Goal: Task Accomplishment & Management: Use online tool/utility

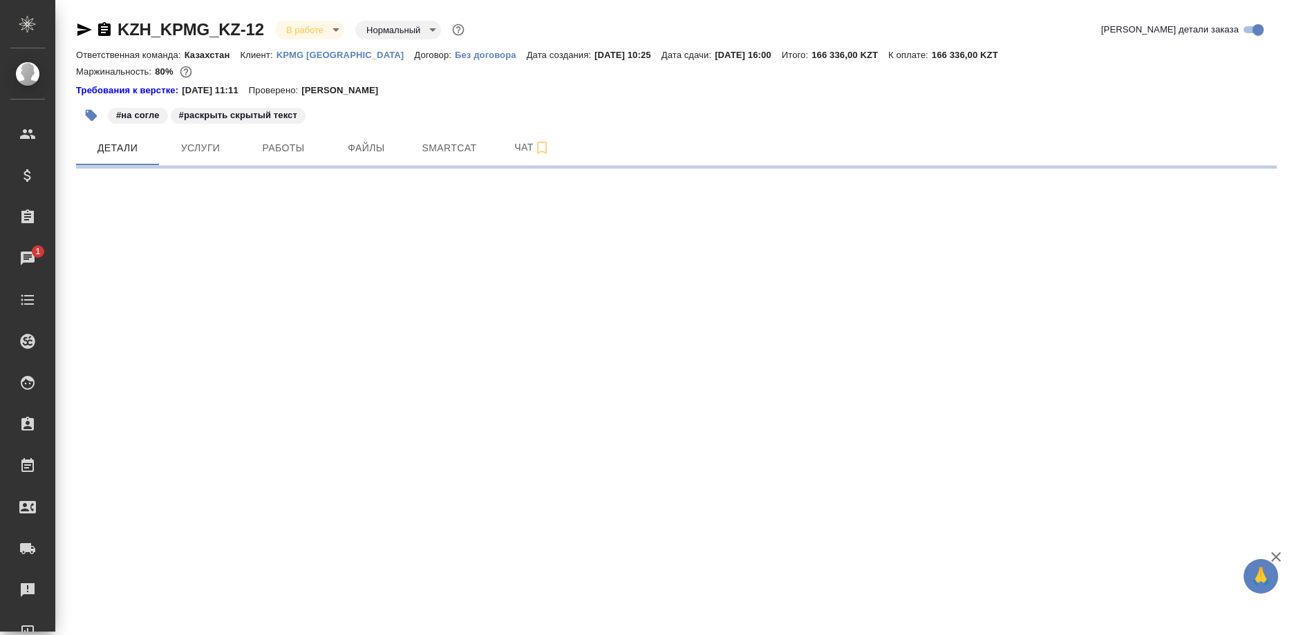
select select "RU"
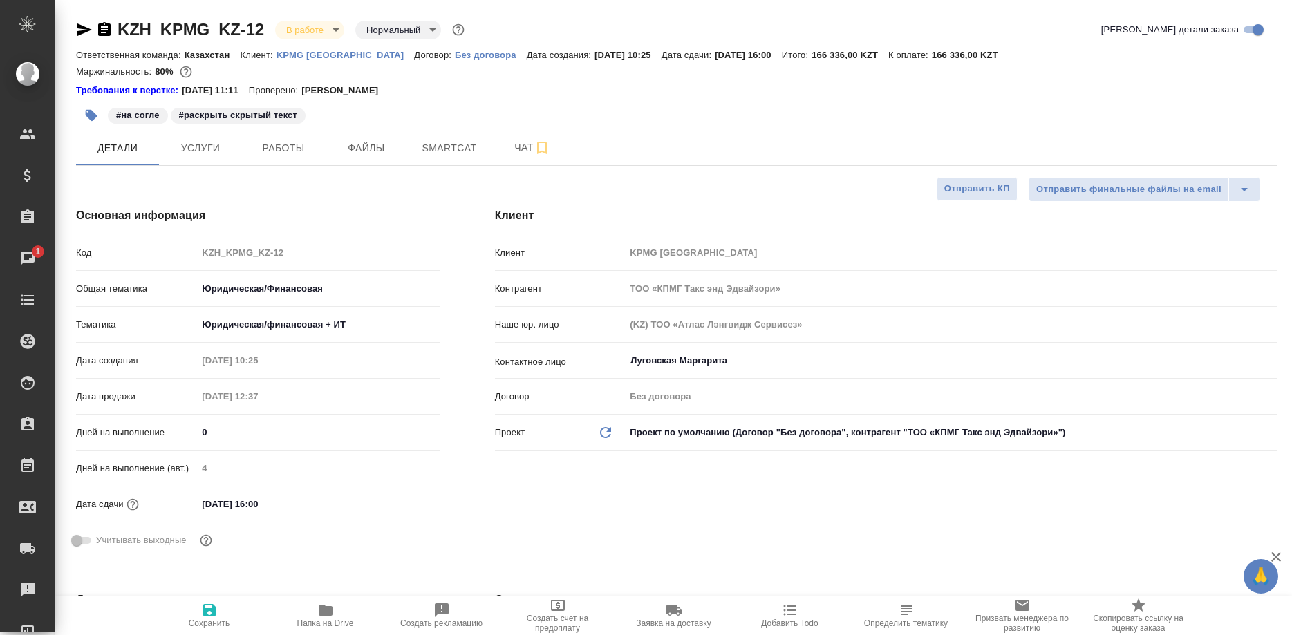
type textarea "x"
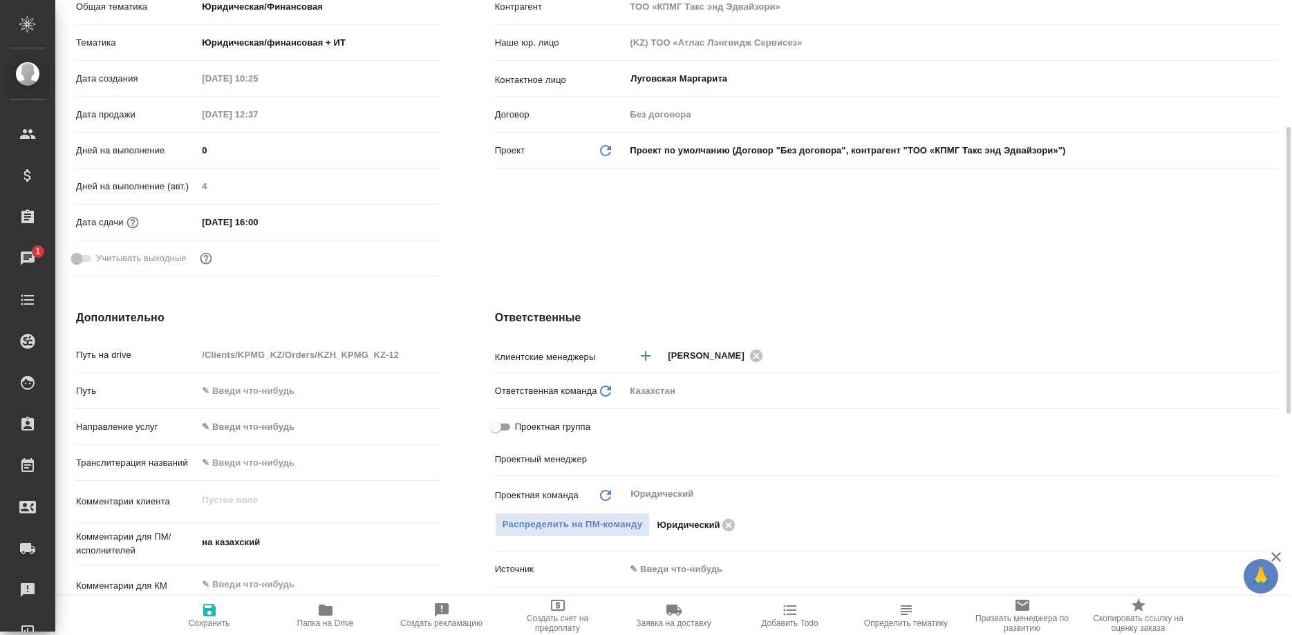
type input "Matveeva Anastasia"
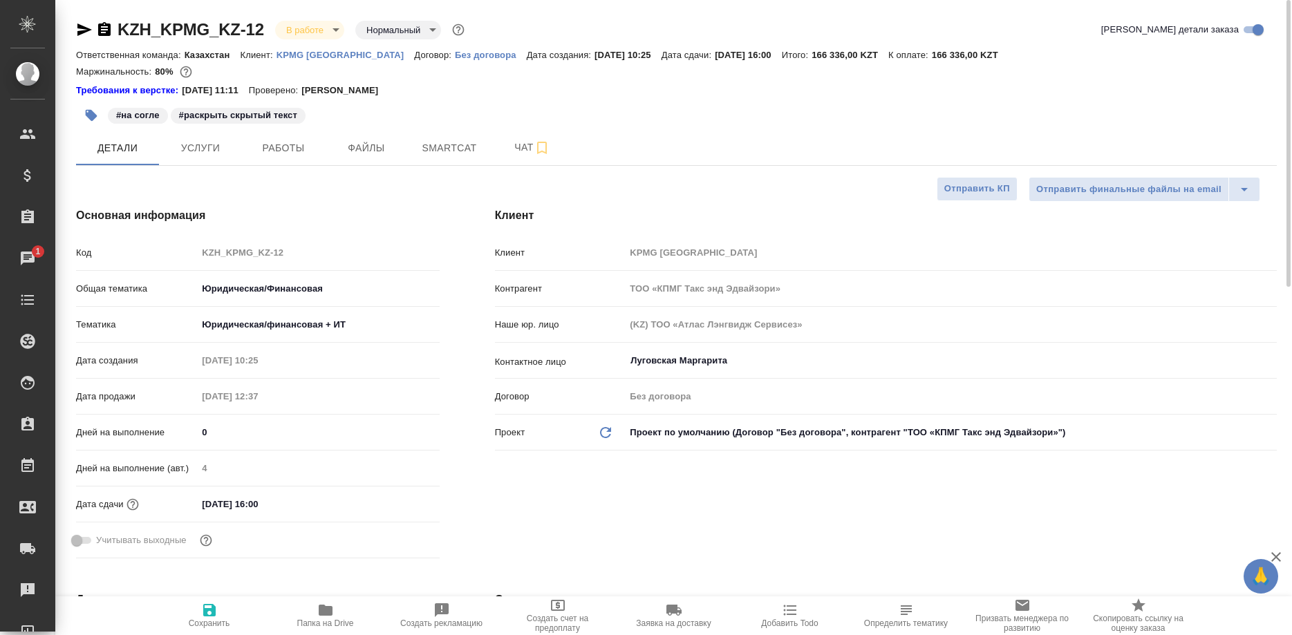
type textarea "x"
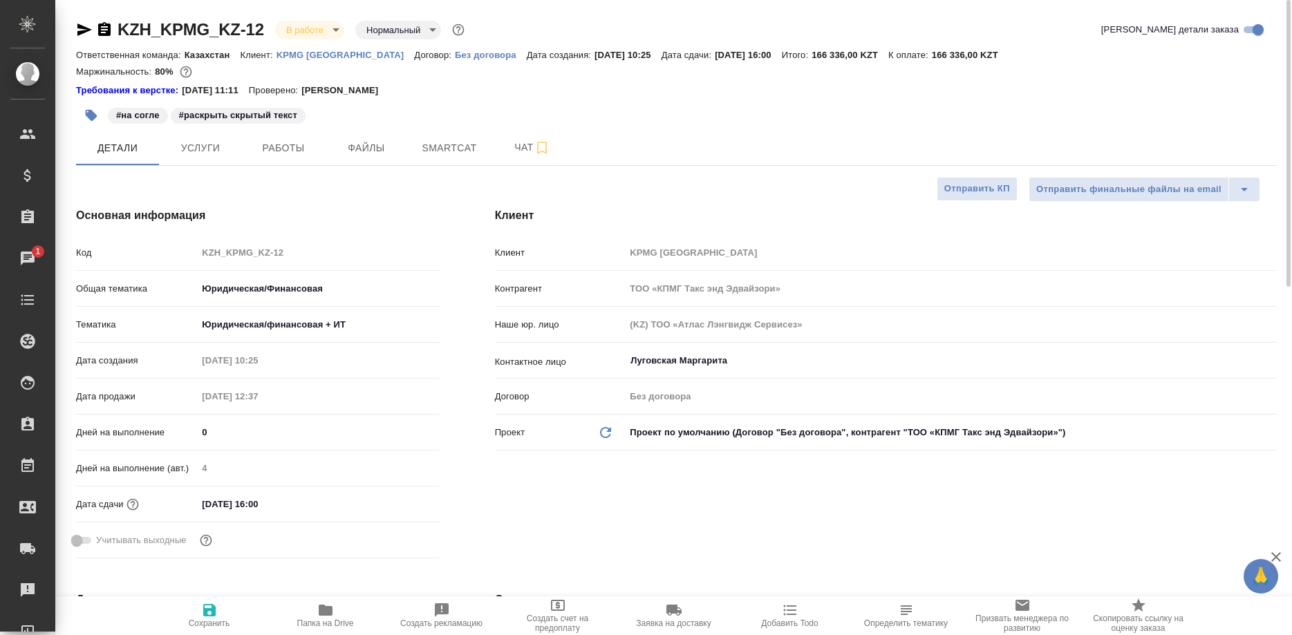
type textarea "x"
click at [79, 26] on icon "button" at bounding box center [84, 29] width 15 height 12
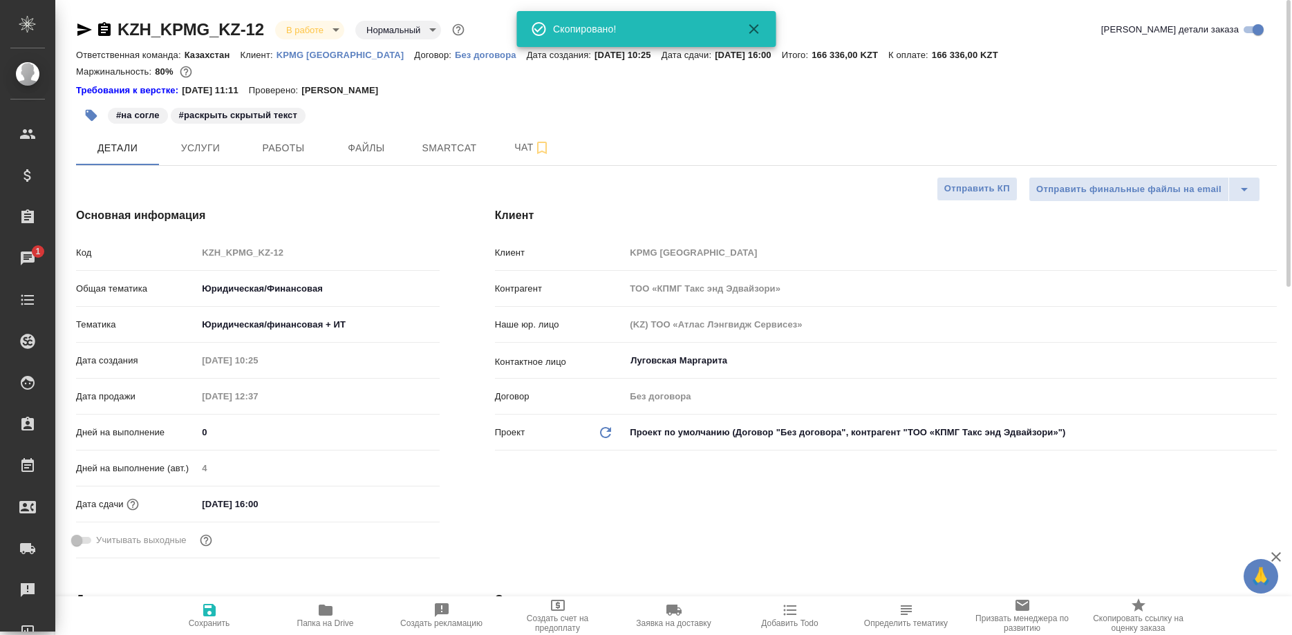
type textarea "x"
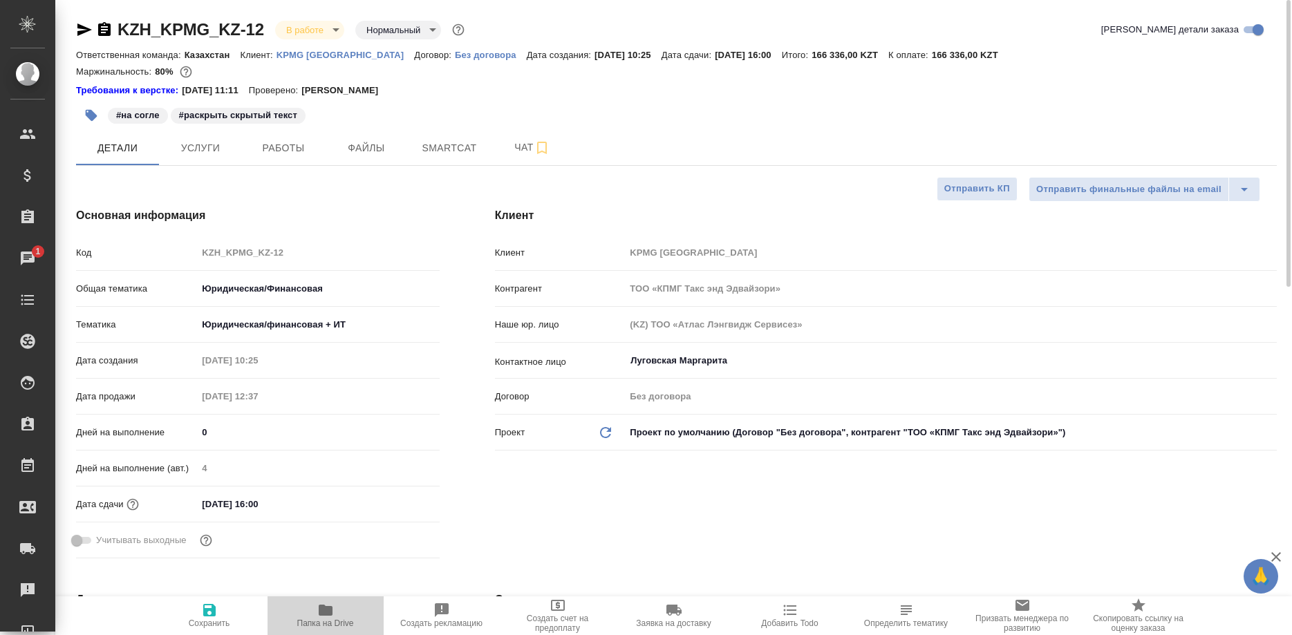
click at [323, 622] on span "Папка на Drive" at bounding box center [325, 623] width 57 height 10
type textarea "x"
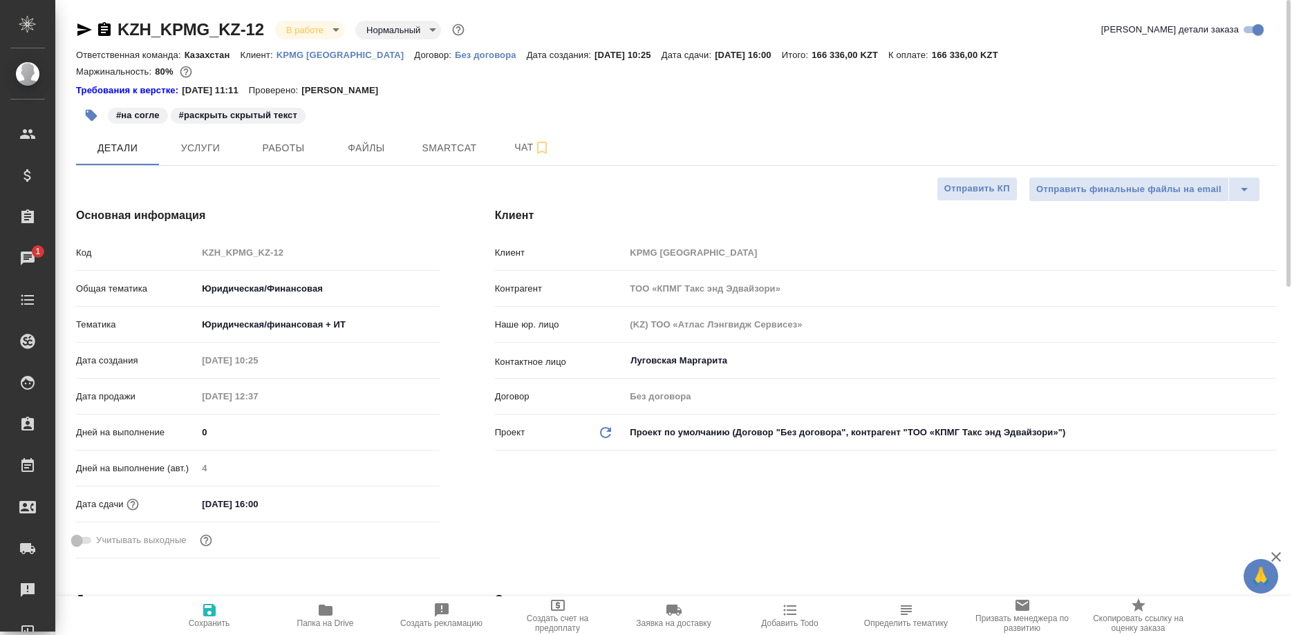
type textarea "x"
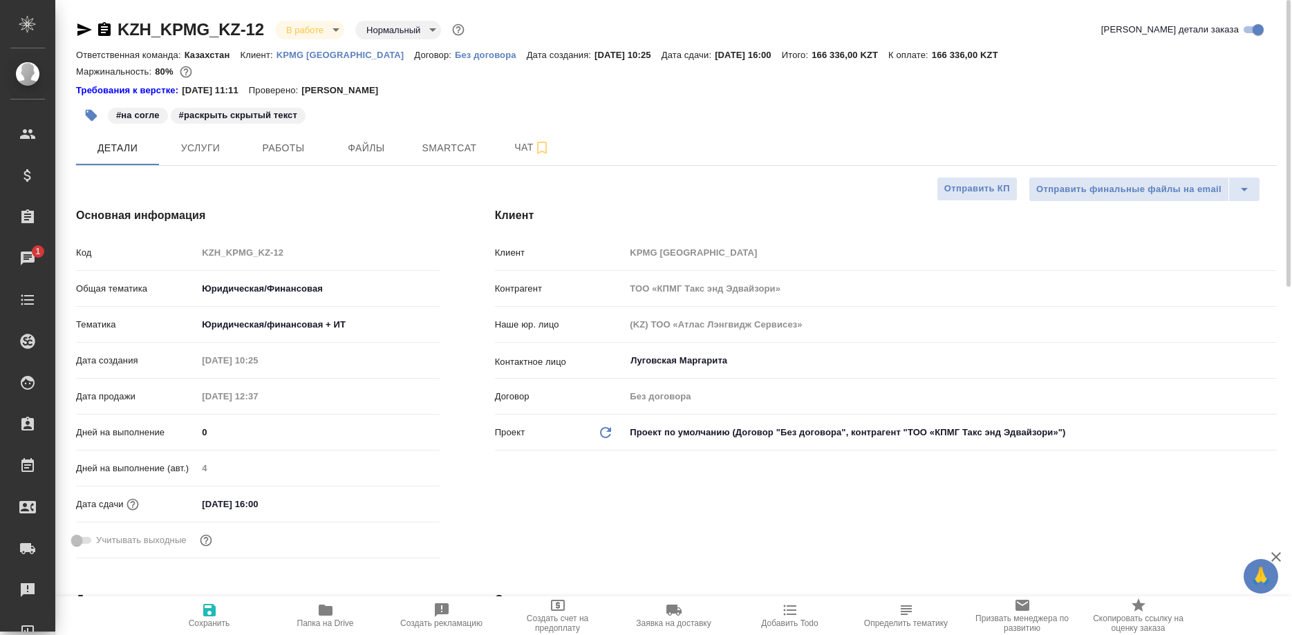
type textarea "x"
click at [268, 152] on span "Работы" at bounding box center [283, 148] width 66 height 17
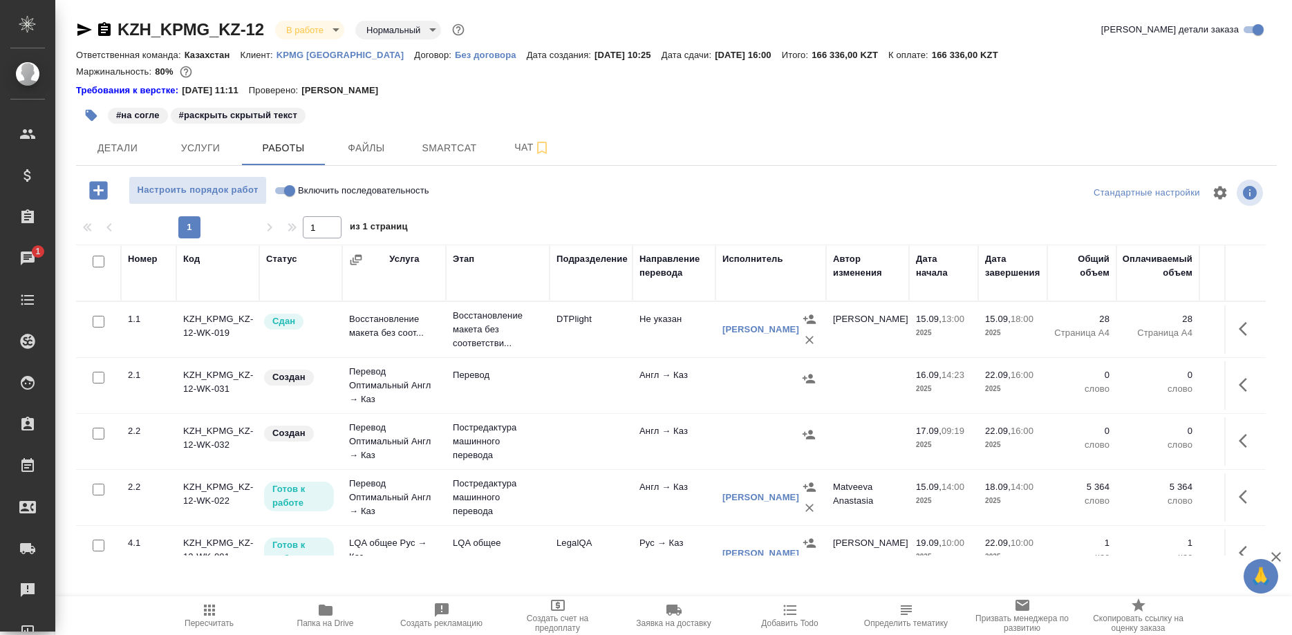
click at [333, 55] on p "KPMG Kazakhstan" at bounding box center [345, 55] width 138 height 10
click at [420, 155] on span "Smartcat" at bounding box center [449, 148] width 66 height 17
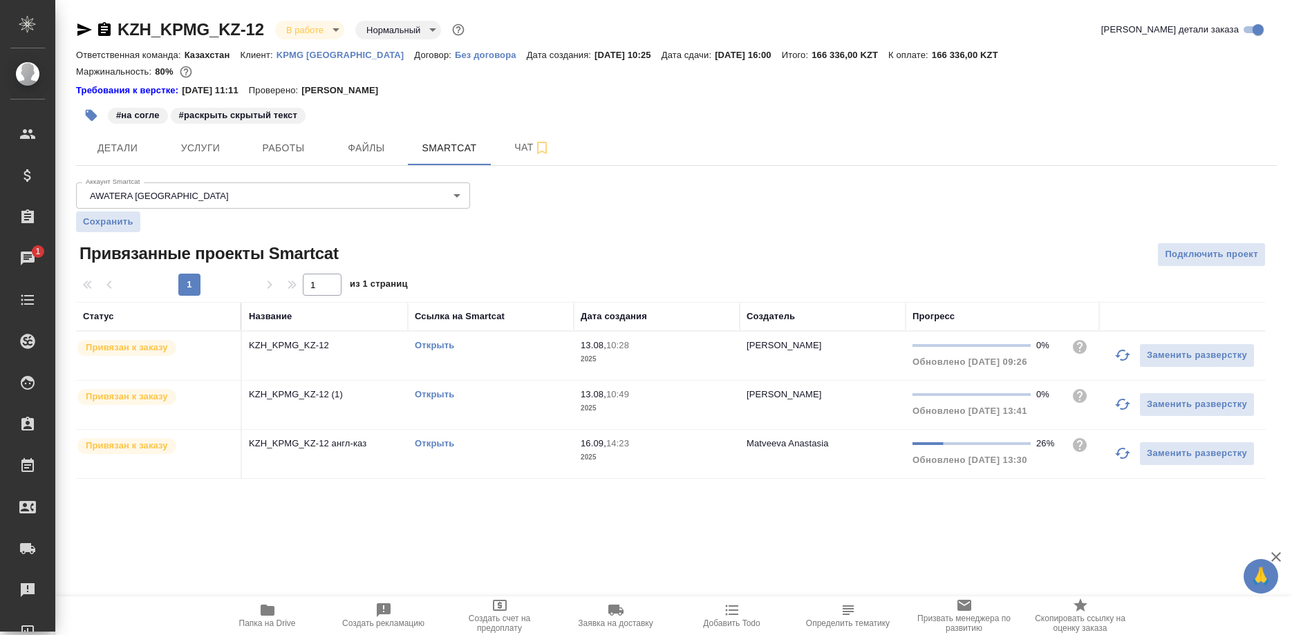
click at [1114, 459] on icon "button" at bounding box center [1122, 453] width 17 height 17
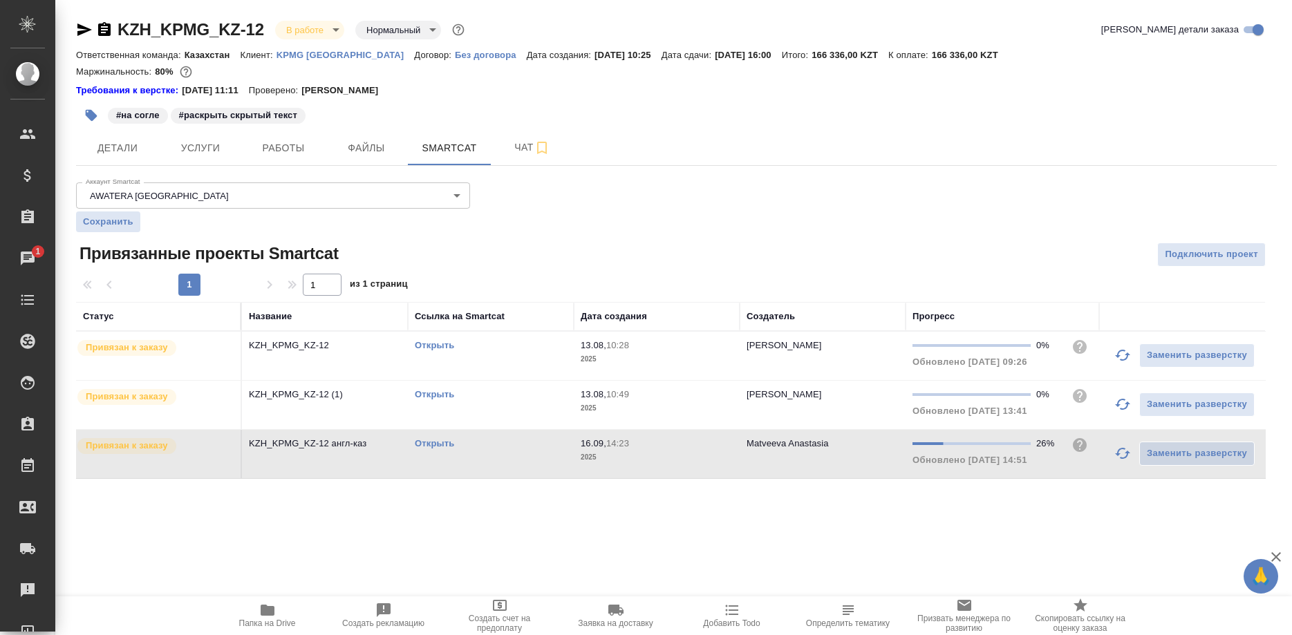
click at [439, 442] on link "Открыть" at bounding box center [434, 443] width 39 height 10
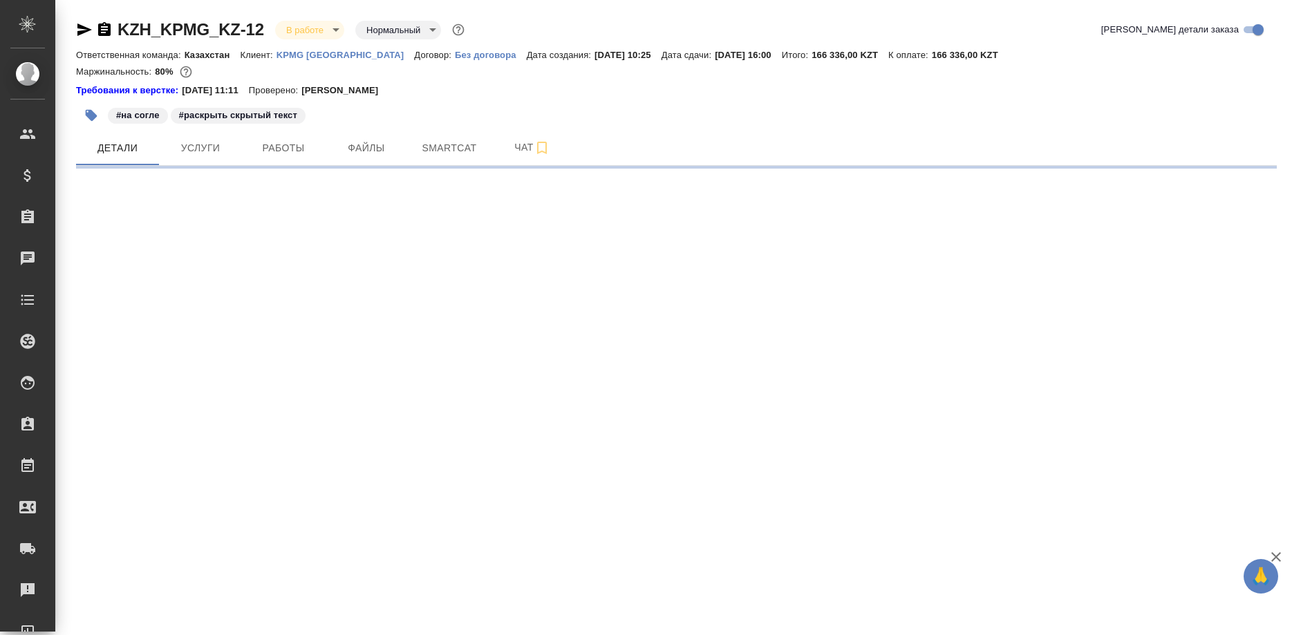
select select "RU"
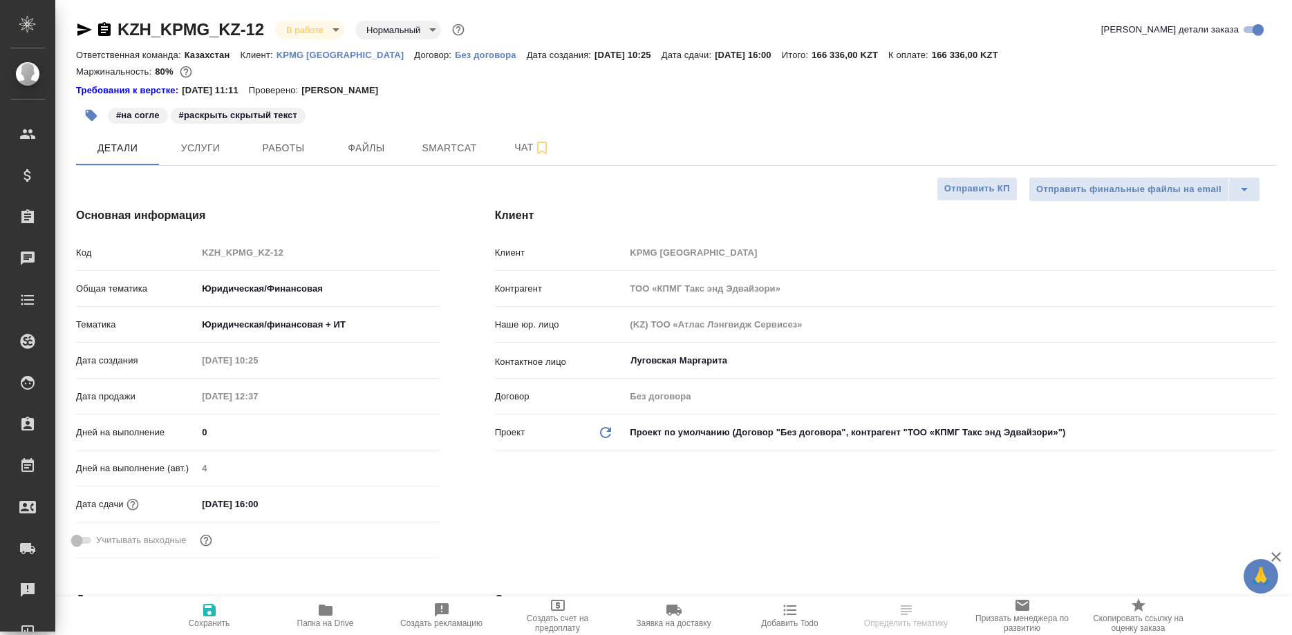
type textarea "x"
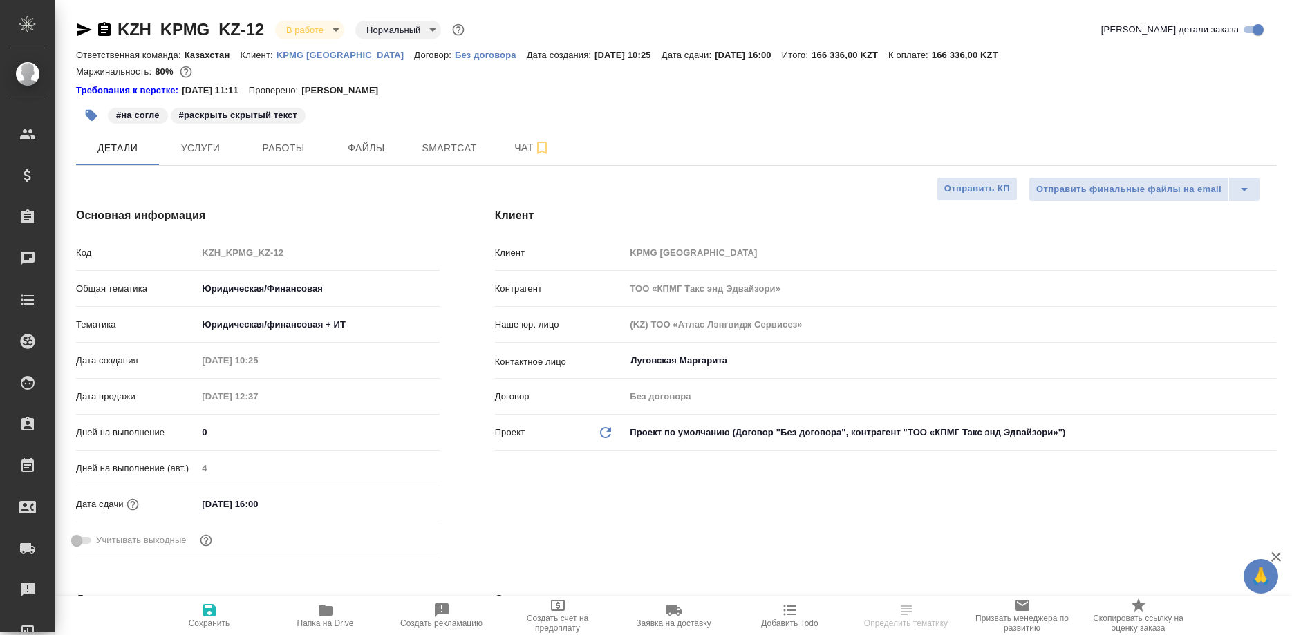
type textarea "x"
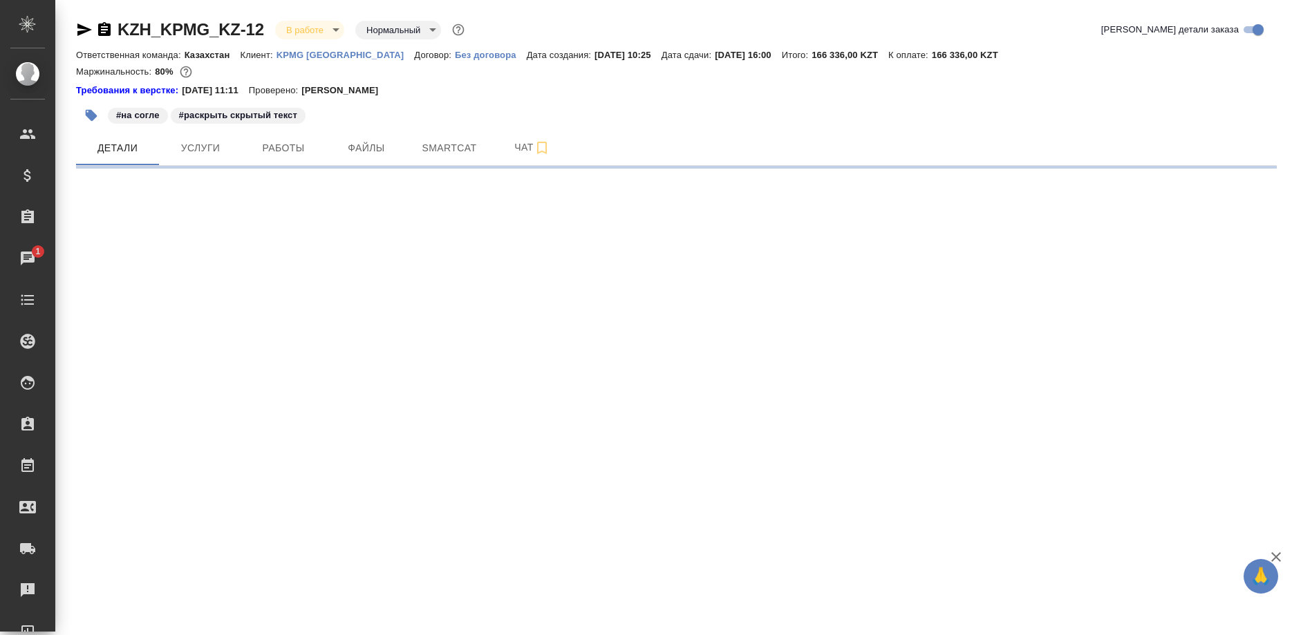
select select "RU"
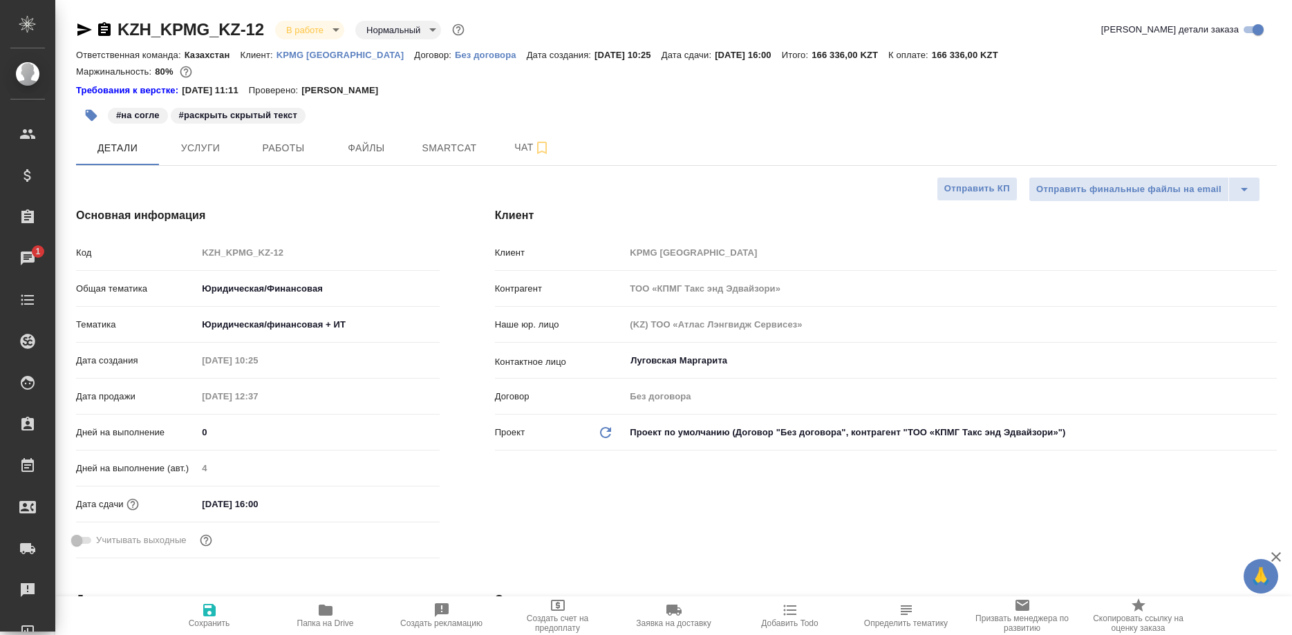
type textarea "x"
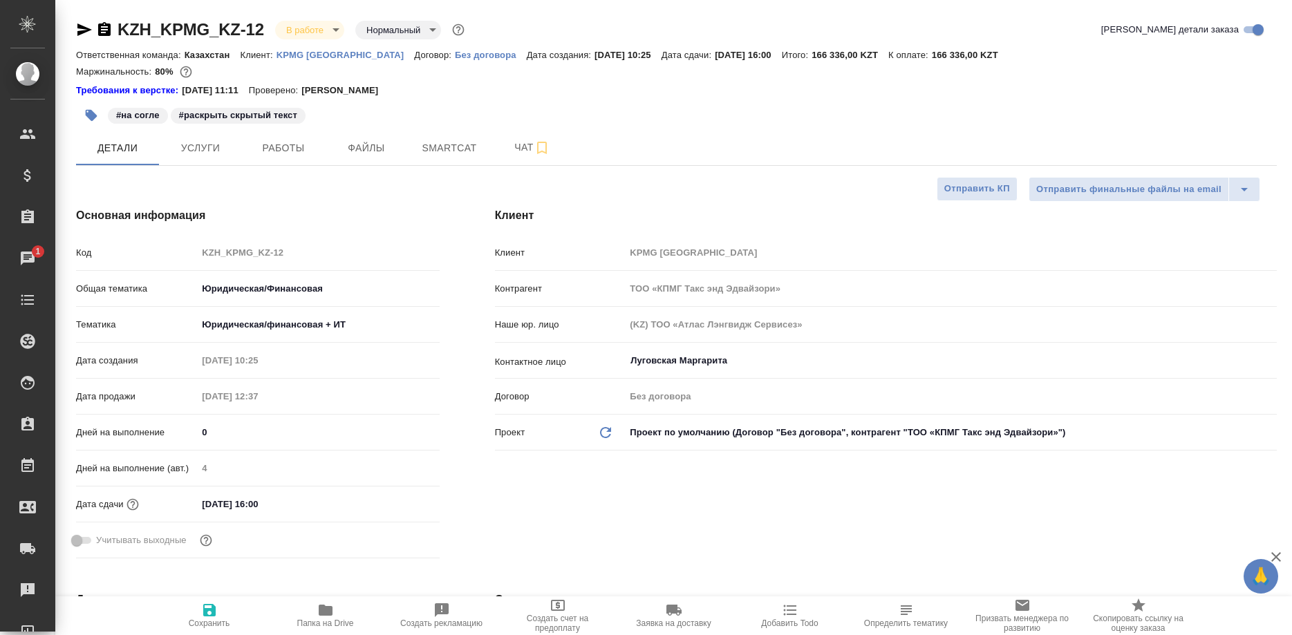
type textarea "x"
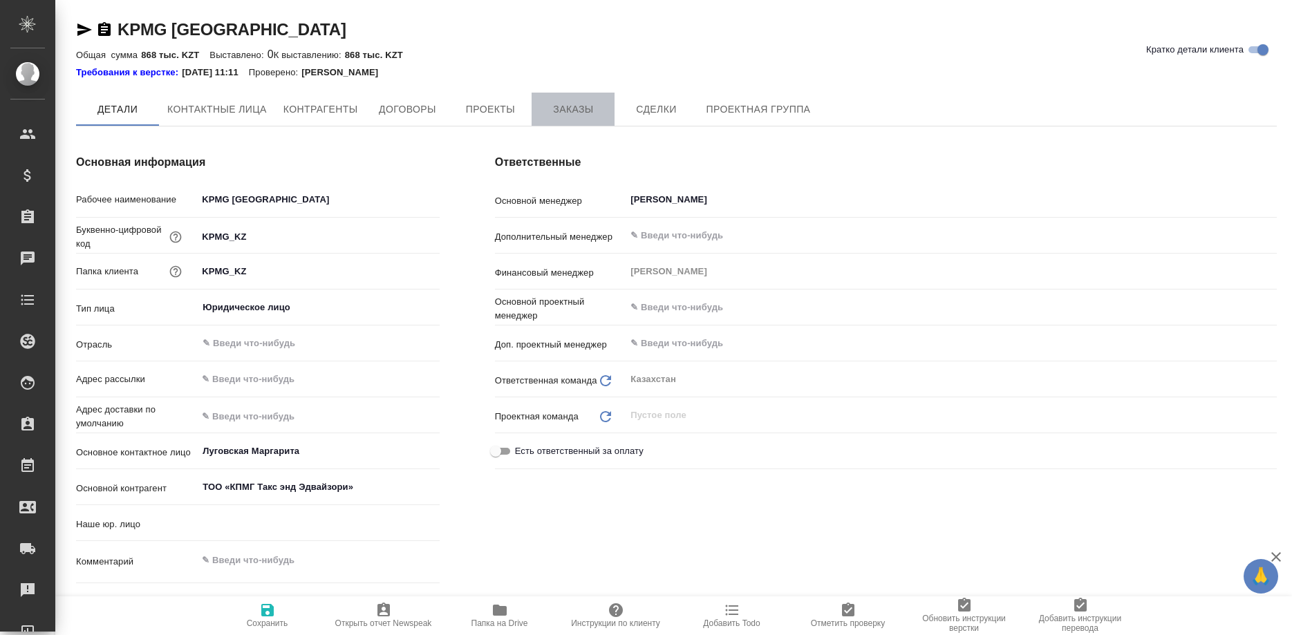
click at [566, 104] on span "Заказы" at bounding box center [573, 109] width 66 height 17
type textarea "x"
type input "(KZ) ТОО «Атлас Лэнгвидж Сервисез»"
type textarea "x"
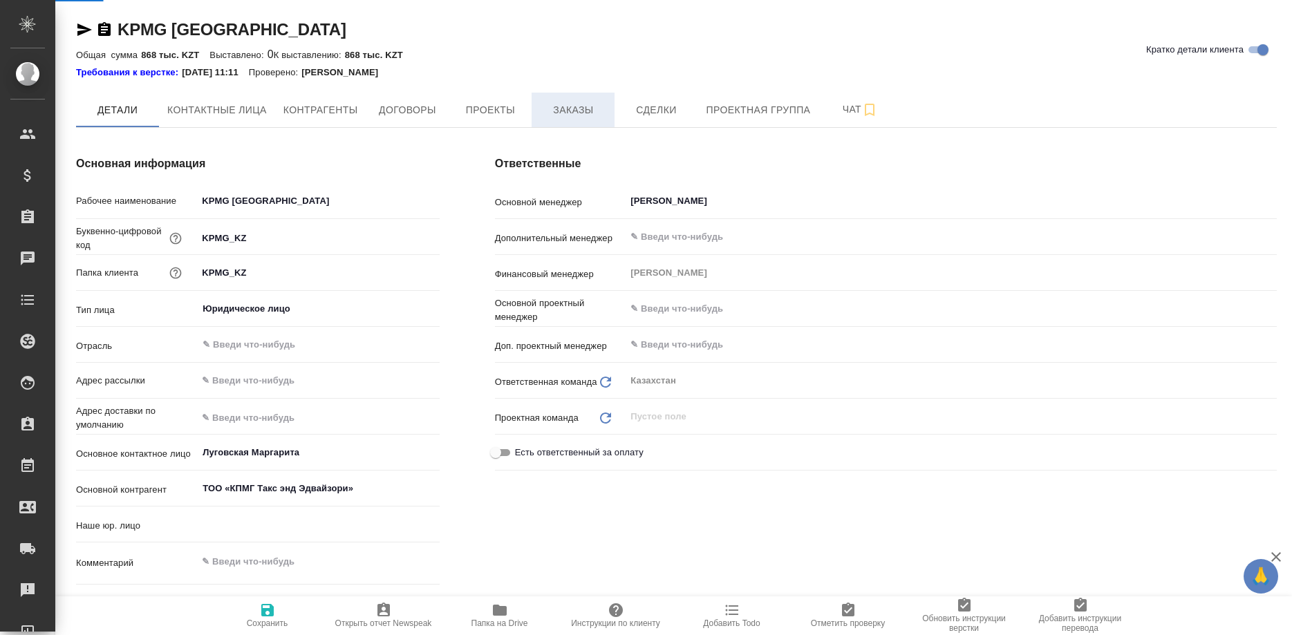
type textarea "x"
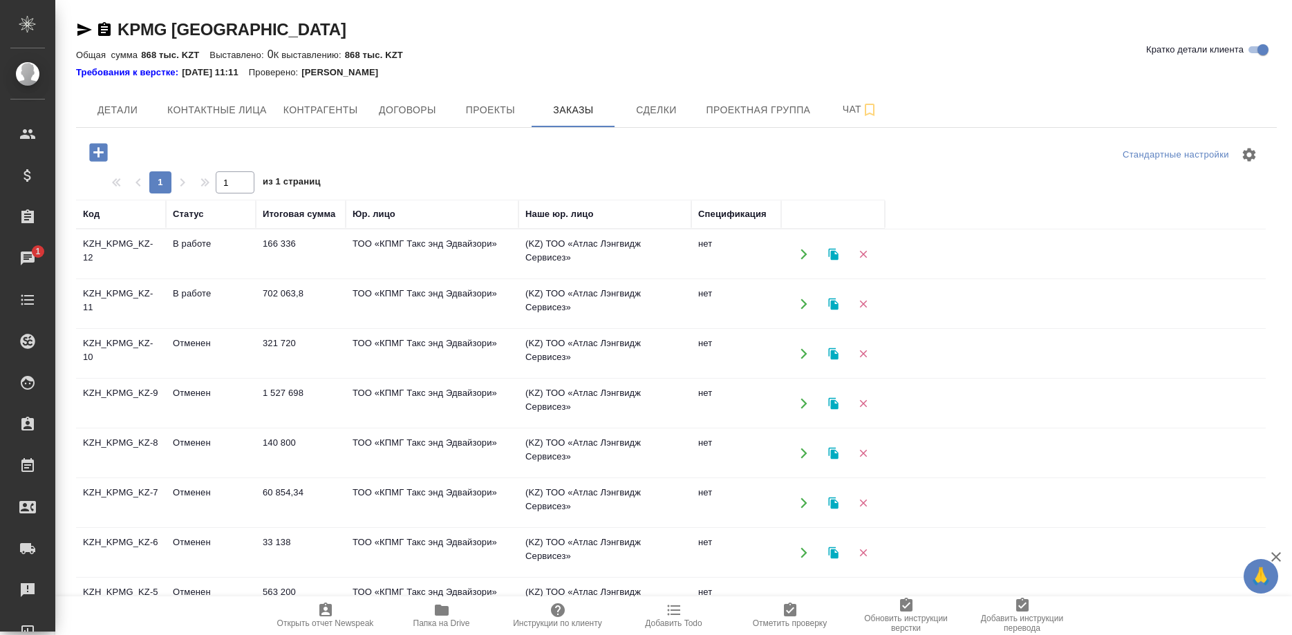
click at [117, 298] on td "KZH_KPMG_KZ-11" at bounding box center [121, 304] width 90 height 48
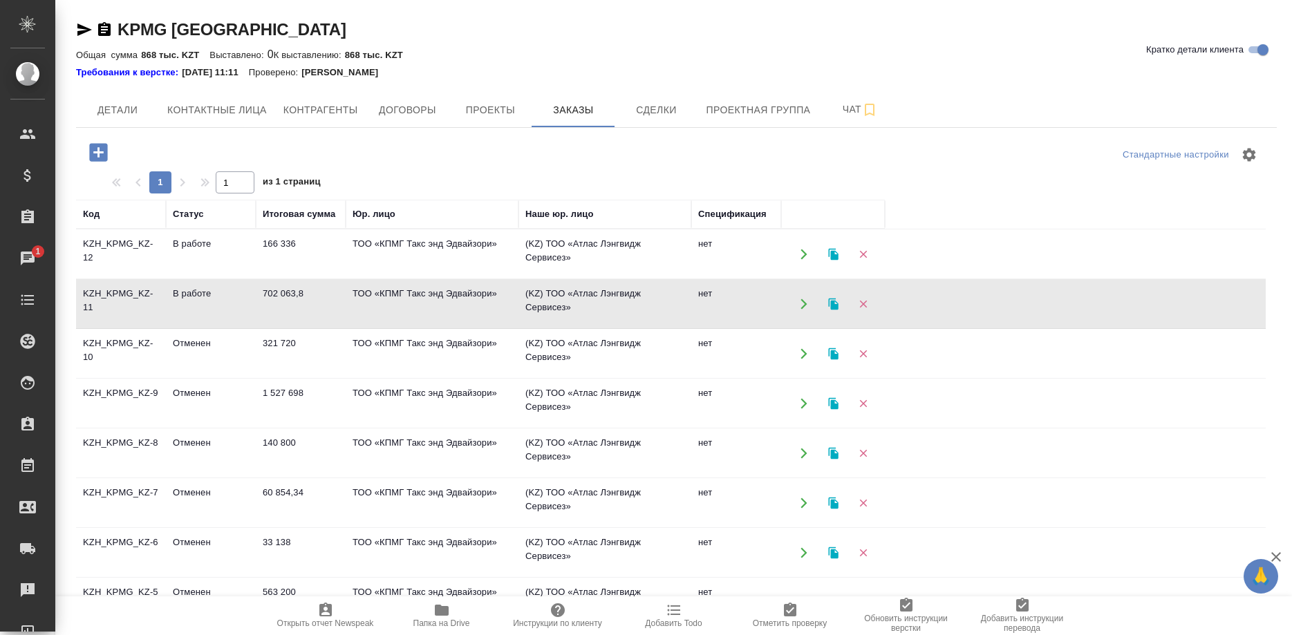
click at [117, 298] on td "KZH_KPMG_KZ-11" at bounding box center [121, 304] width 90 height 48
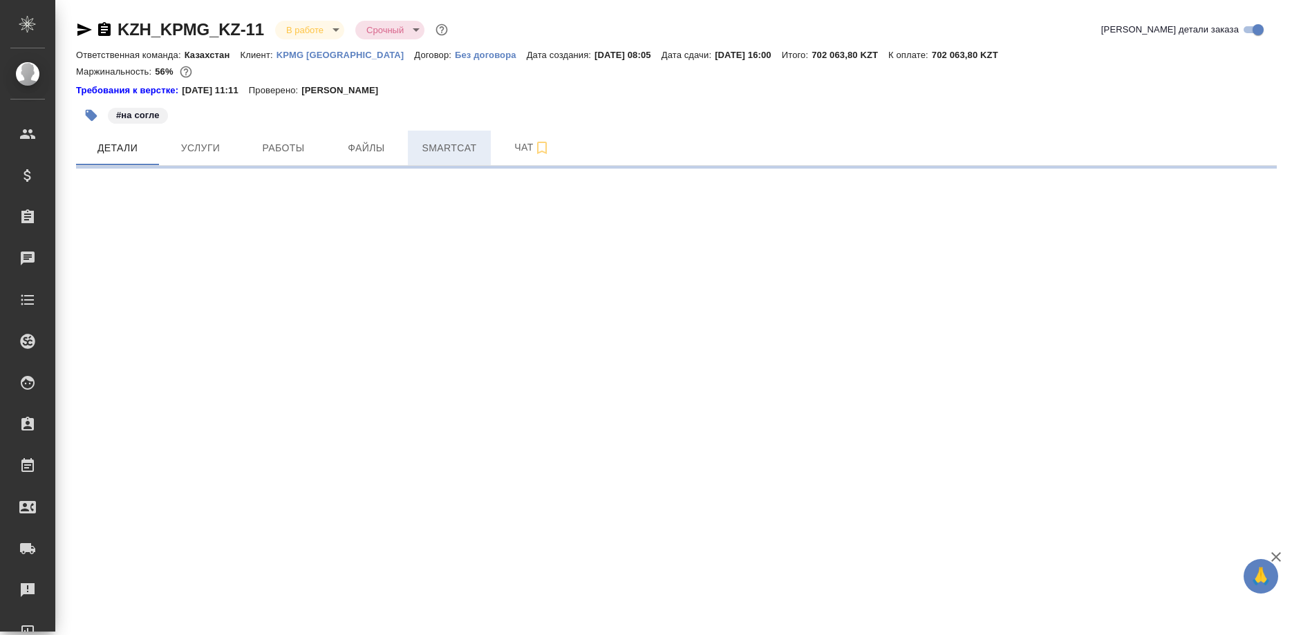
select select "RU"
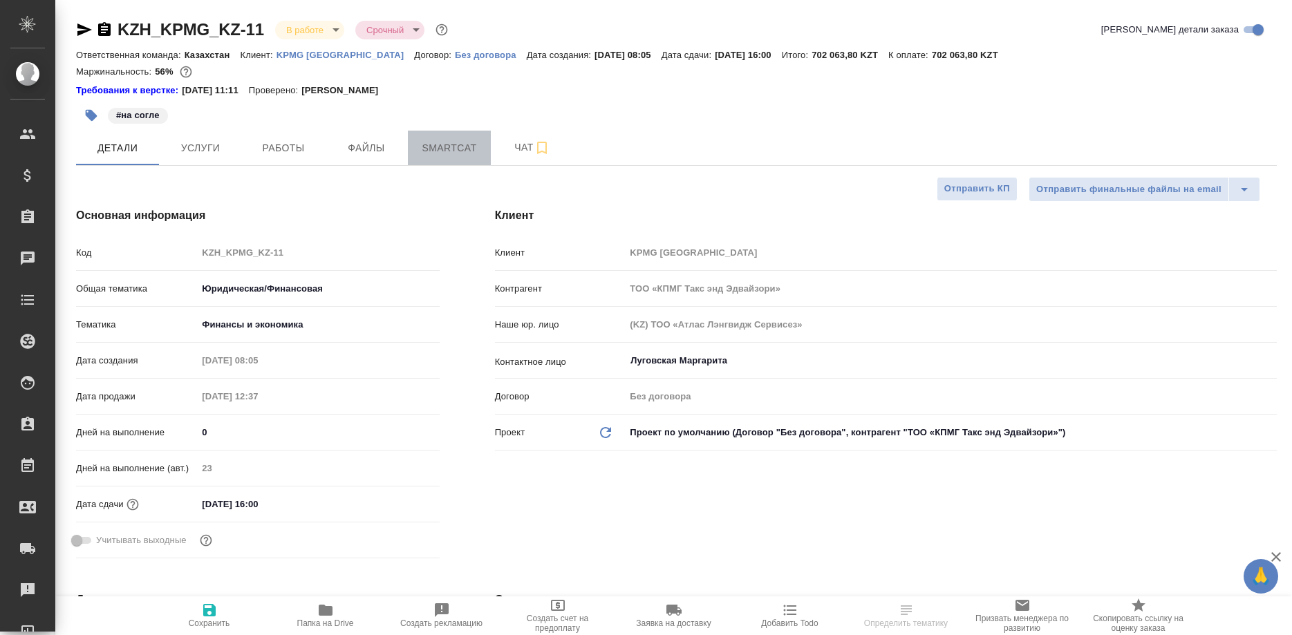
type textarea "x"
click at [457, 156] on span "Smartcat" at bounding box center [449, 148] width 66 height 17
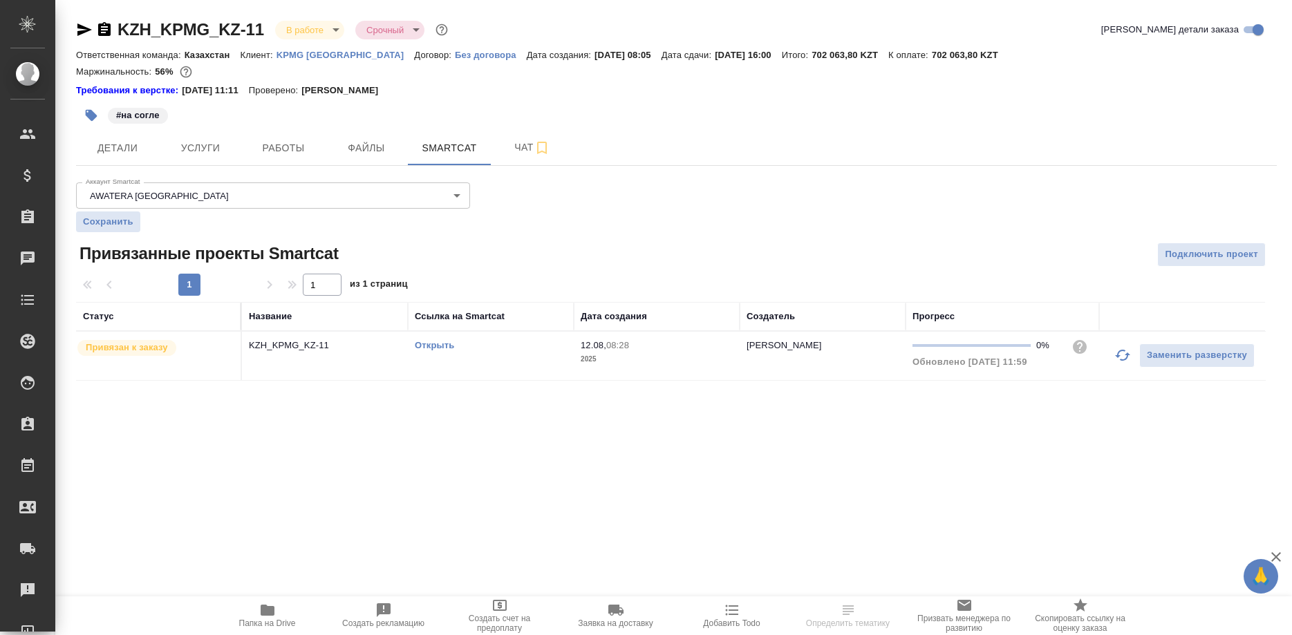
click at [1110, 354] on button "button" at bounding box center [1122, 355] width 33 height 33
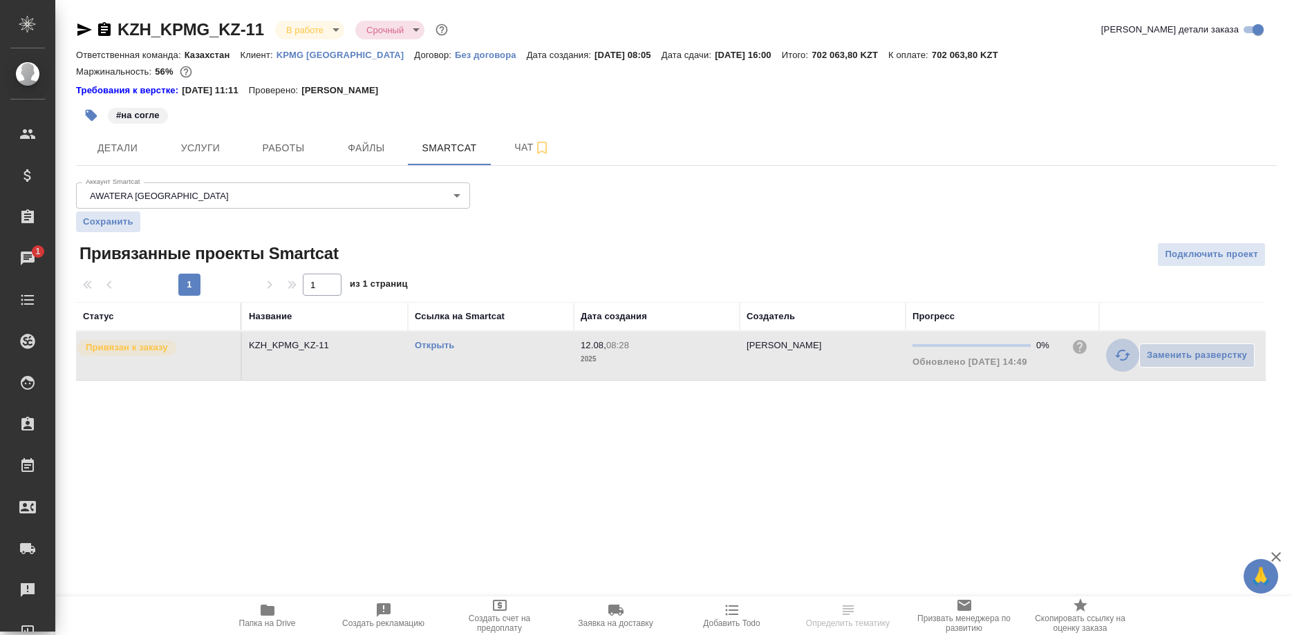
click at [1110, 354] on button "button" at bounding box center [1122, 355] width 33 height 33
click at [290, 149] on span "Работы" at bounding box center [283, 148] width 66 height 17
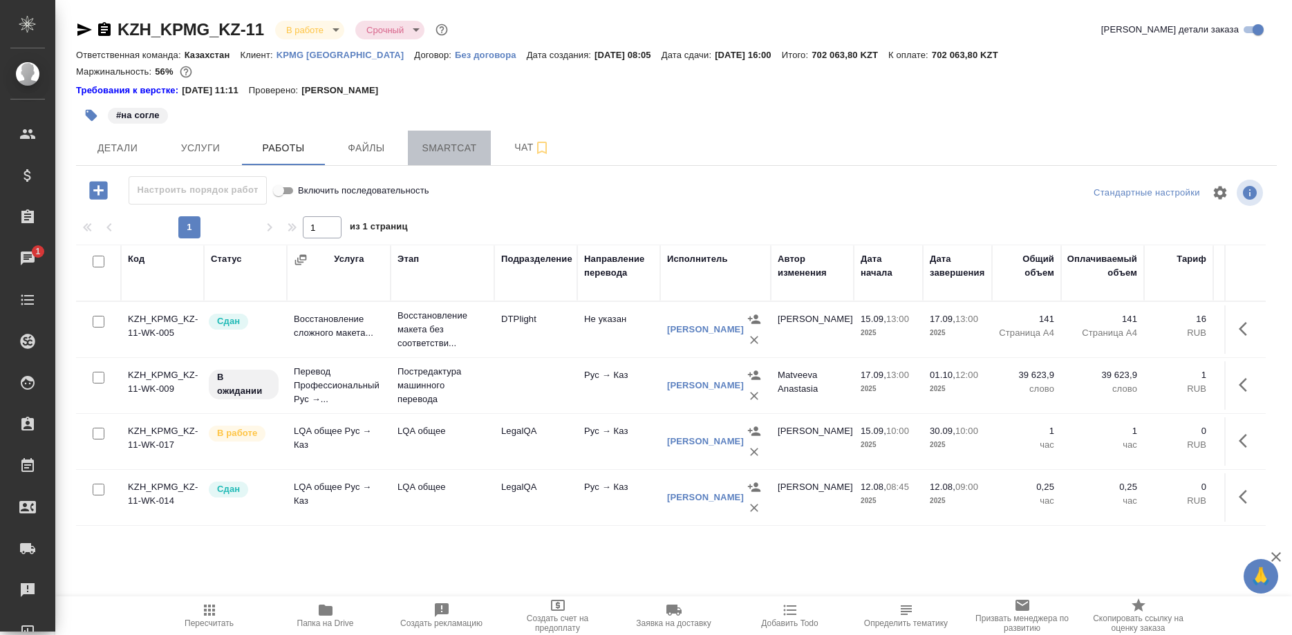
click at [446, 140] on button "Smartcat" at bounding box center [449, 148] width 83 height 35
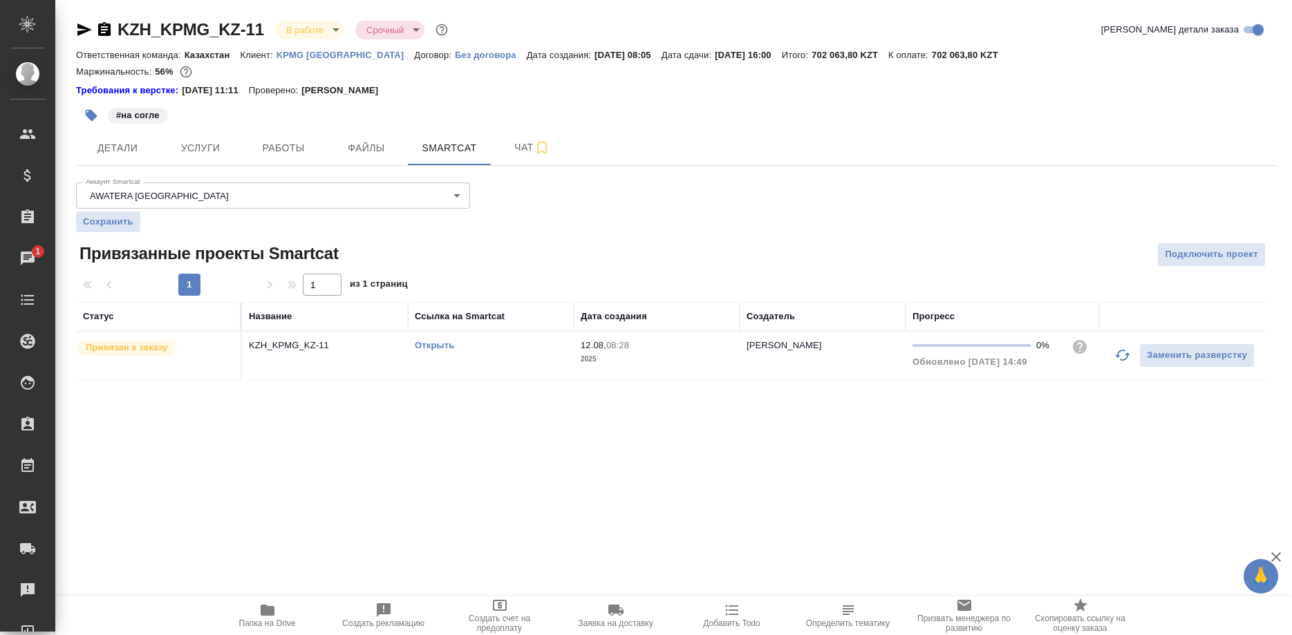
click at [442, 344] on link "Открыть" at bounding box center [434, 345] width 39 height 10
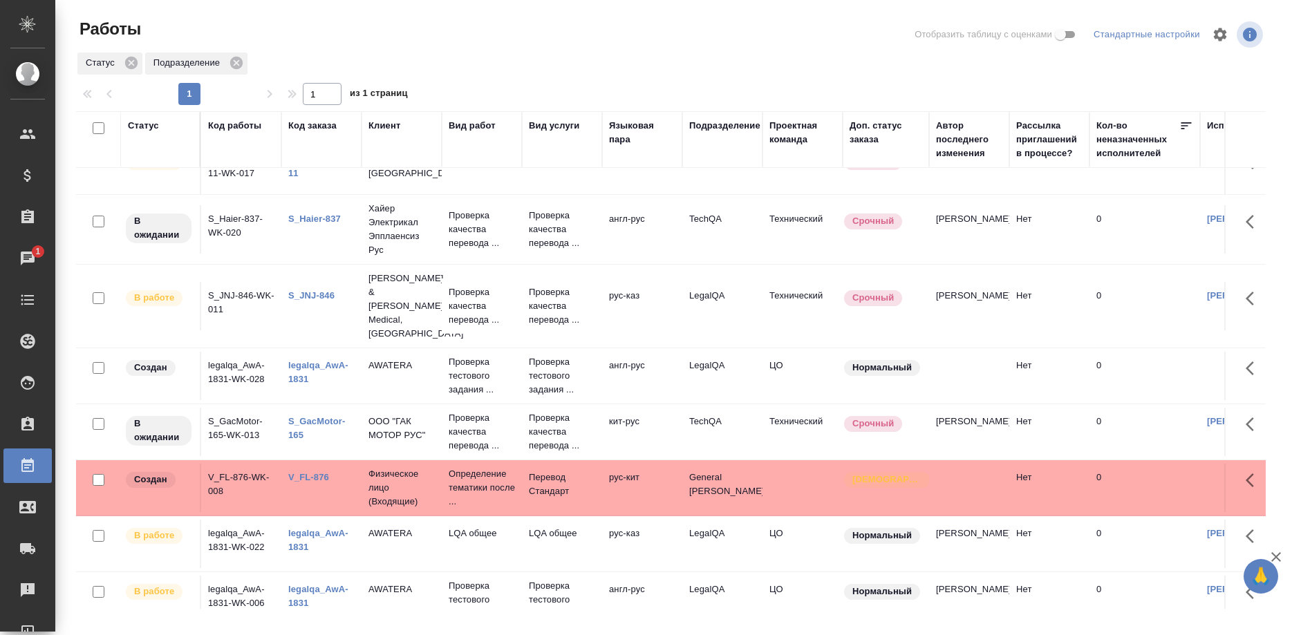
scroll to position [211, 0]
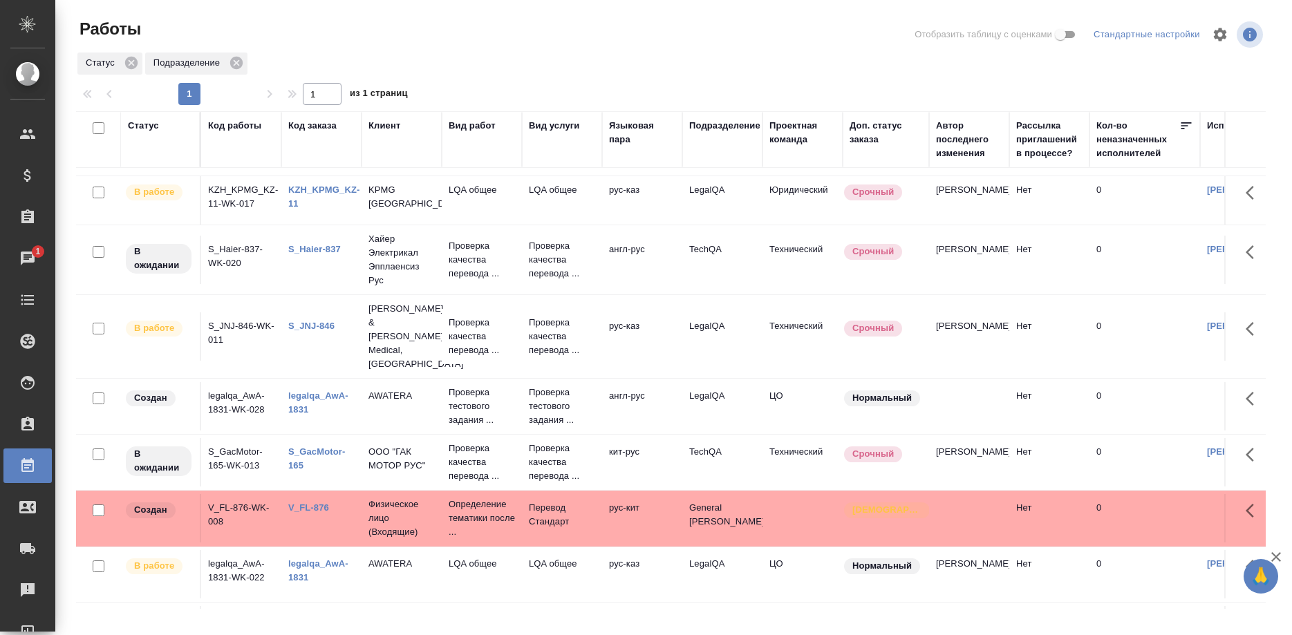
click at [314, 321] on link "S_JNJ-846" at bounding box center [311, 326] width 46 height 10
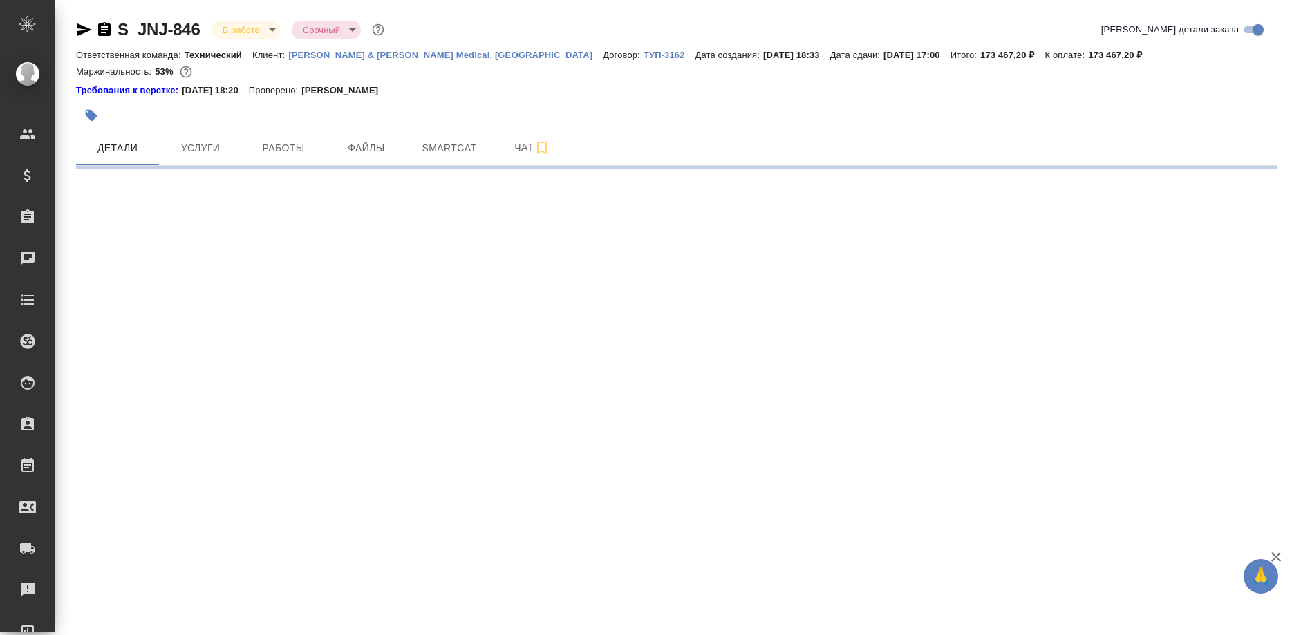
select select "RU"
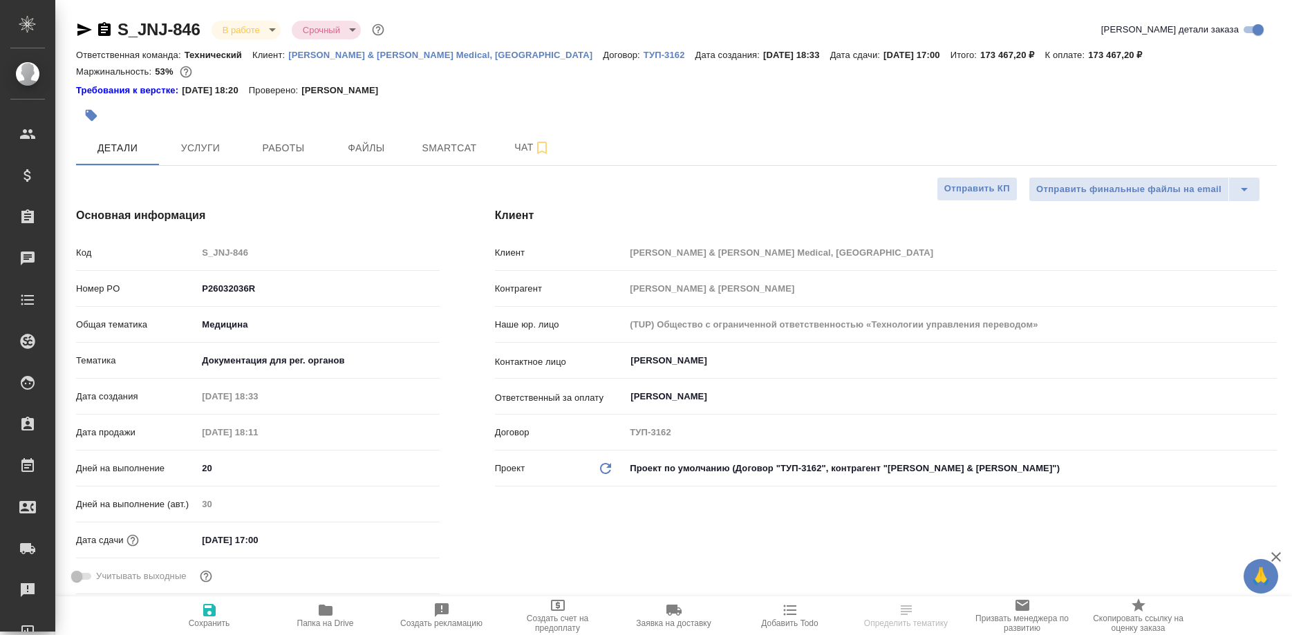
type textarea "x"
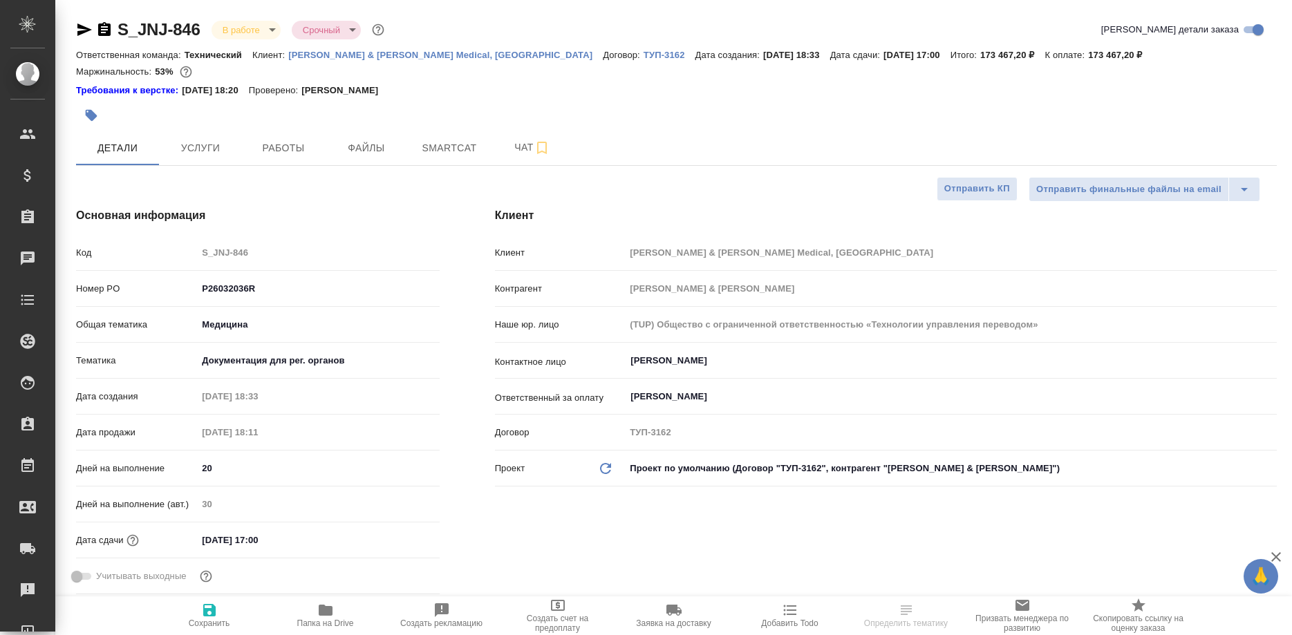
type textarea "x"
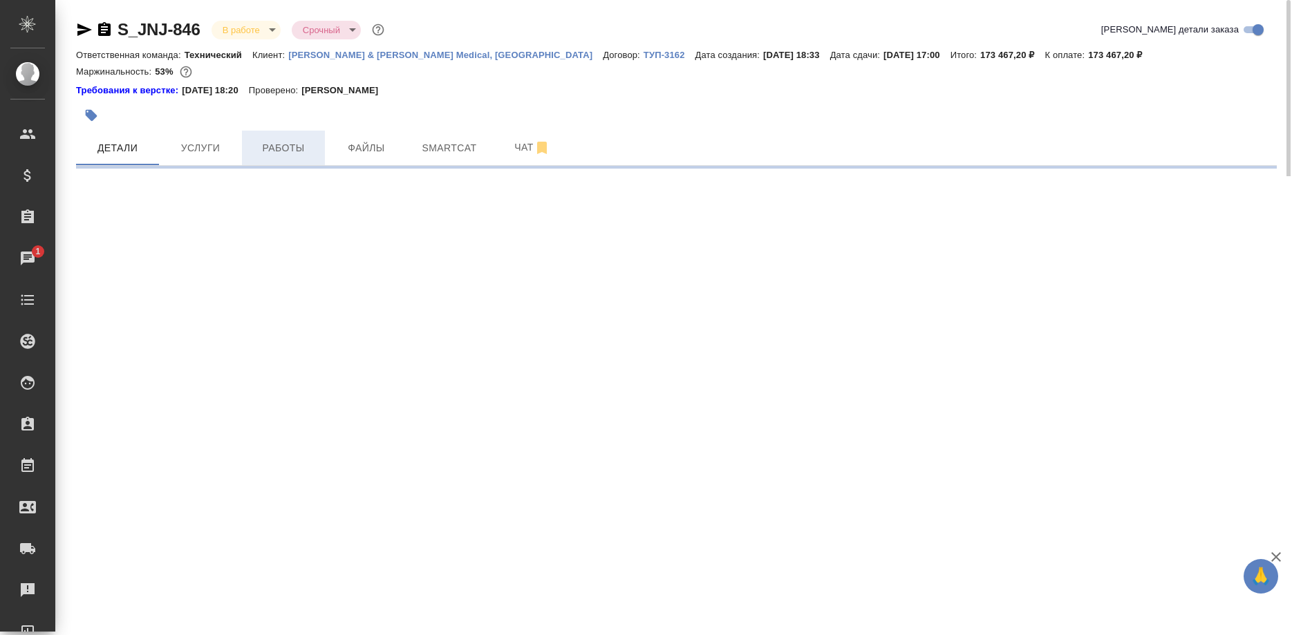
click at [284, 149] on span "Работы" at bounding box center [283, 148] width 66 height 17
select select "RU"
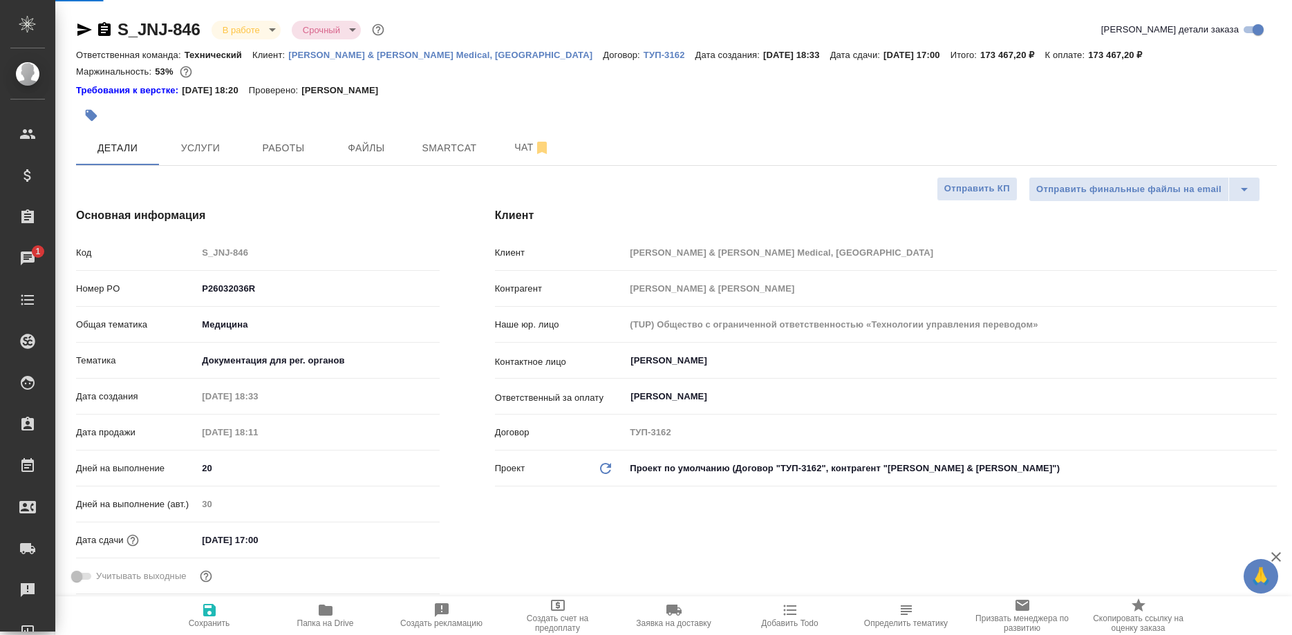
type textarea "x"
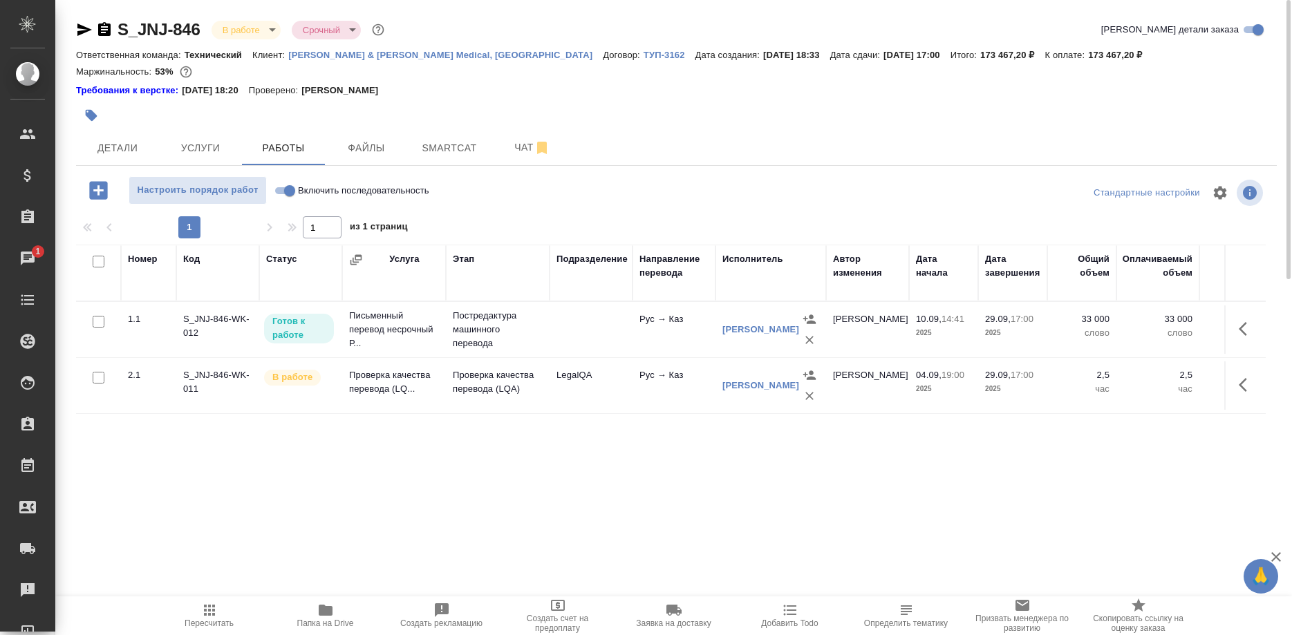
click at [76, 31] on icon "button" at bounding box center [84, 29] width 17 height 17
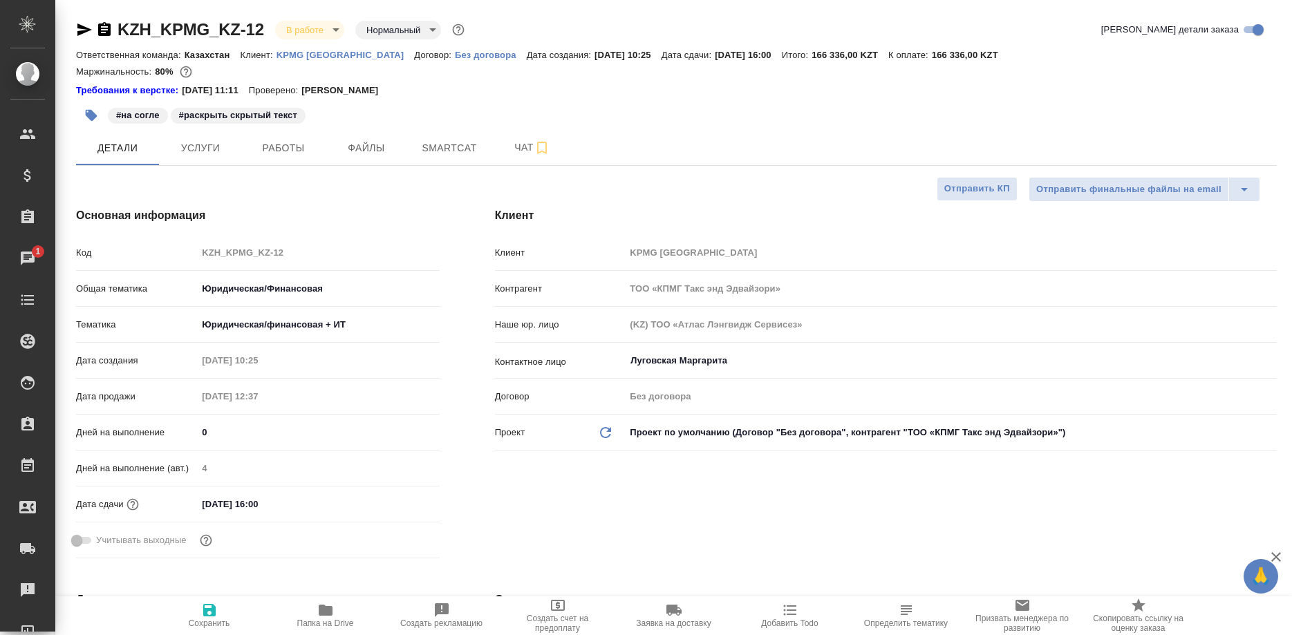
select select "RU"
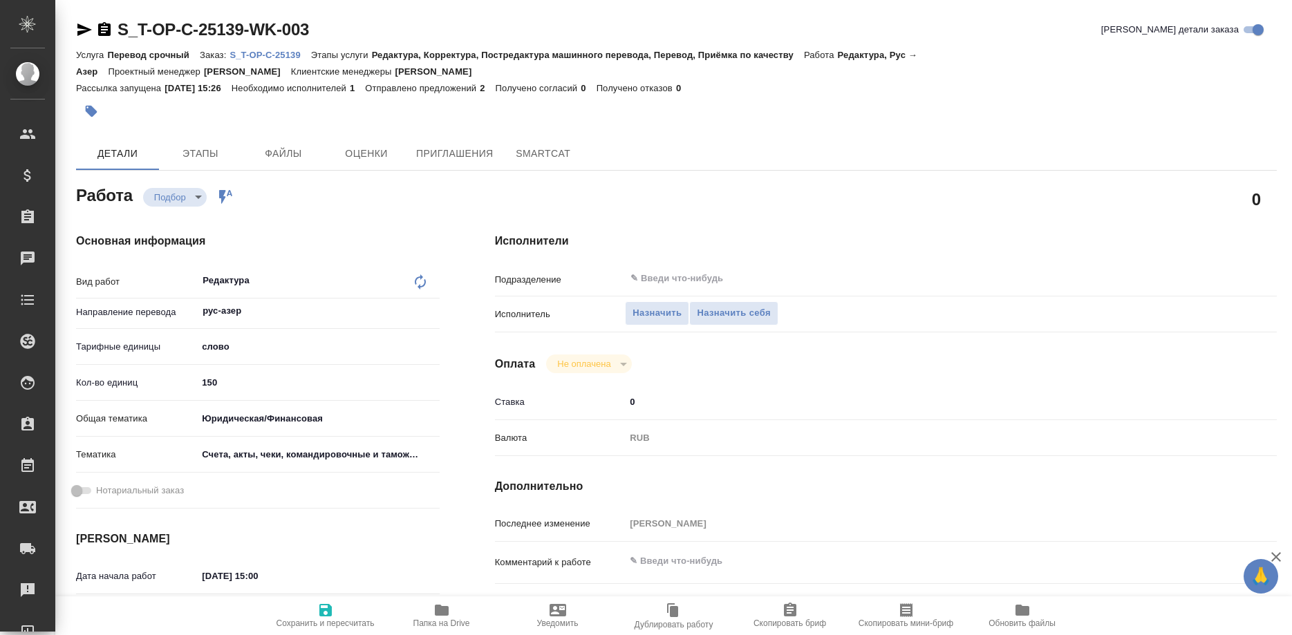
type textarea "x"
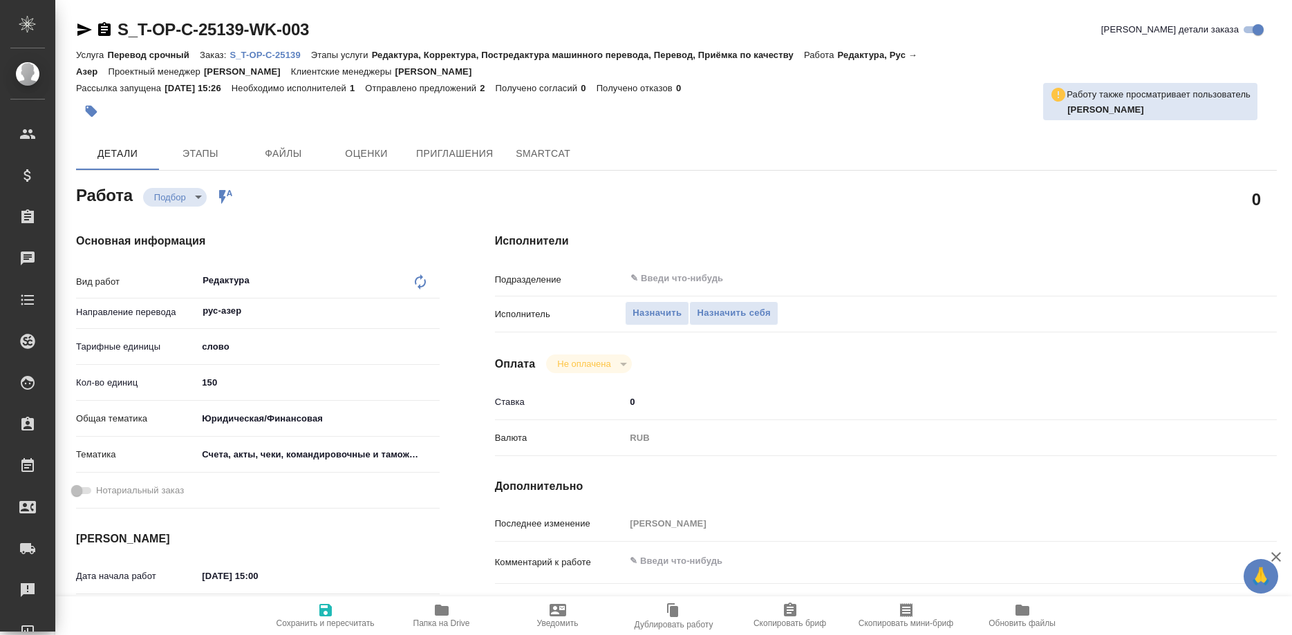
type textarea "x"
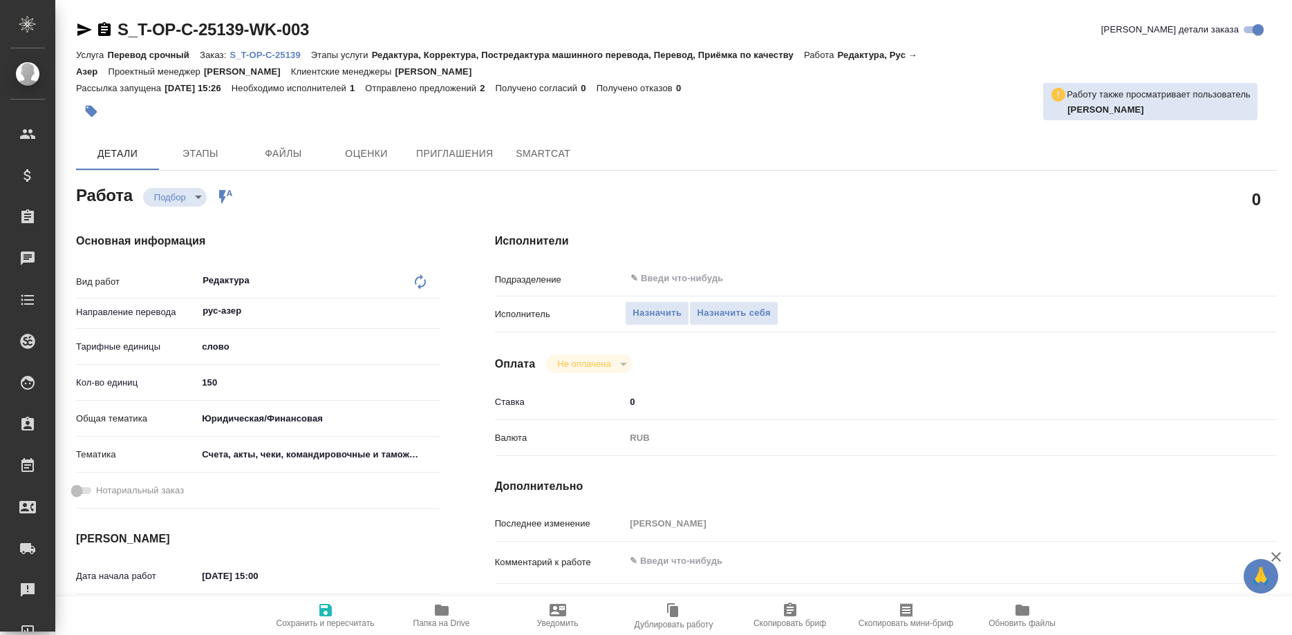
type textarea "x"
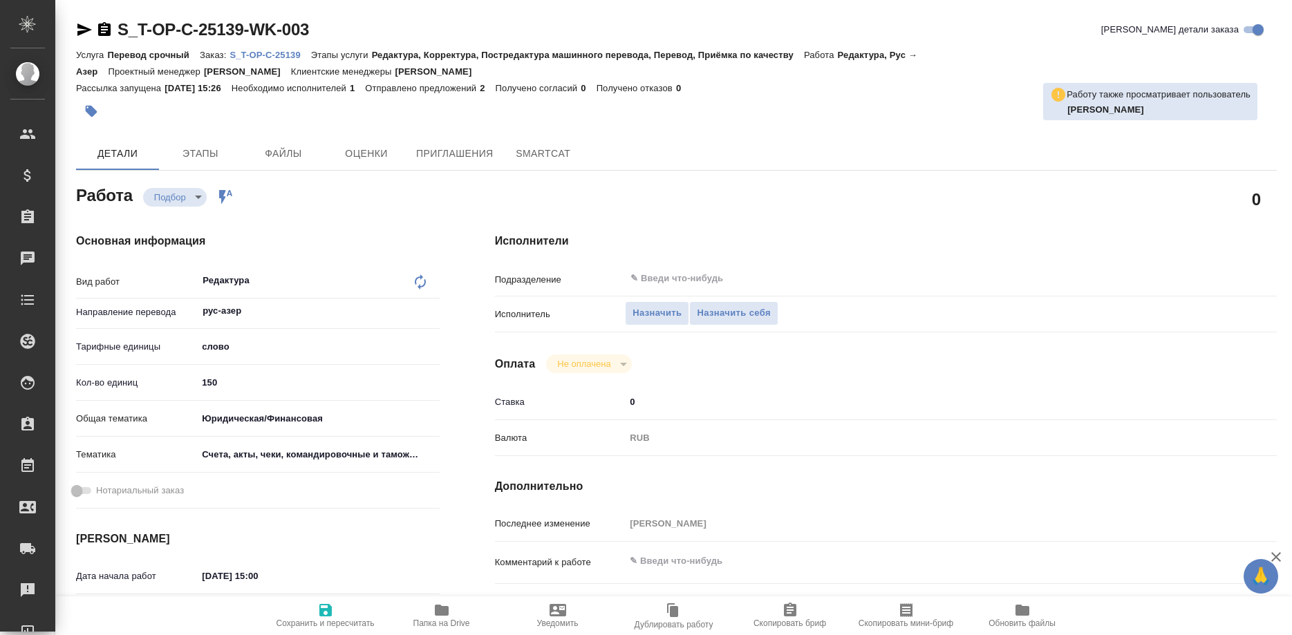
type textarea "x"
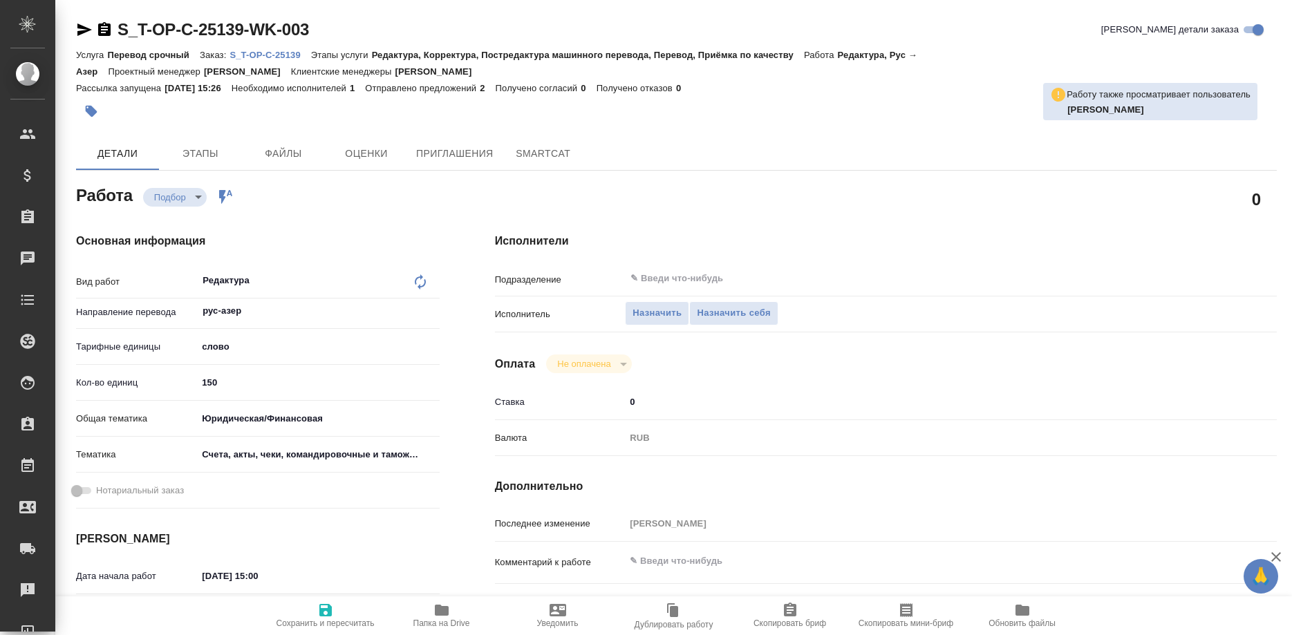
type textarea "x"
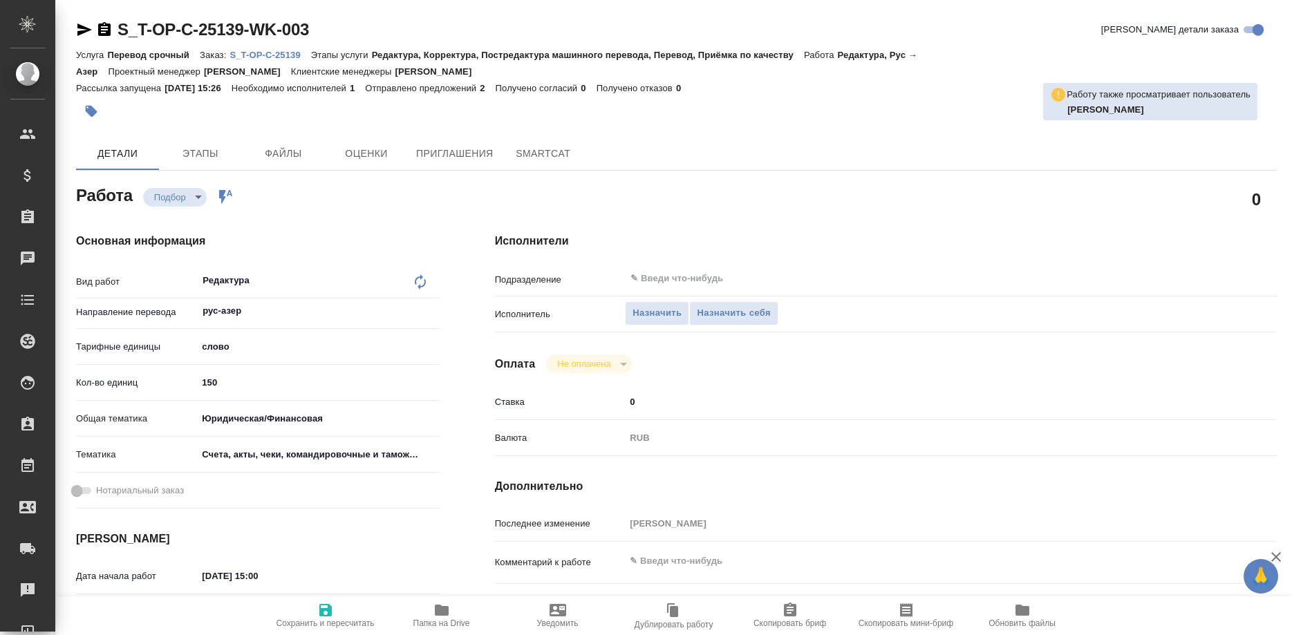
type textarea "x"
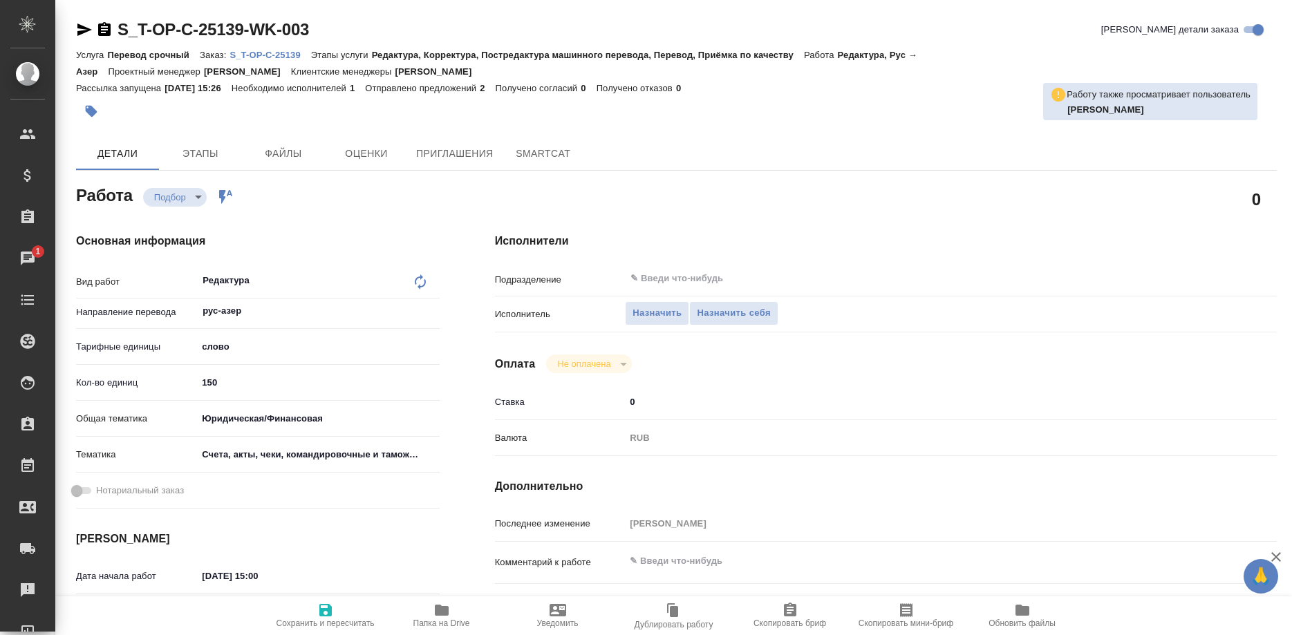
click at [276, 52] on p "S_T-OP-C-25139" at bounding box center [269, 55] width 81 height 10
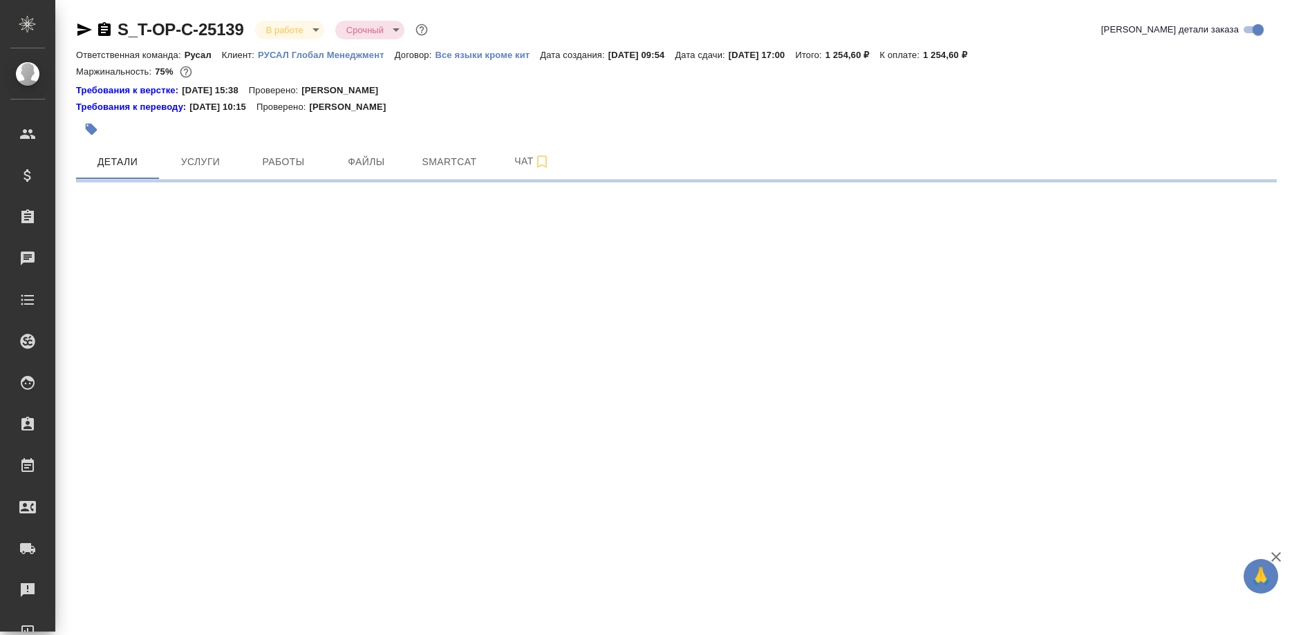
select select "RU"
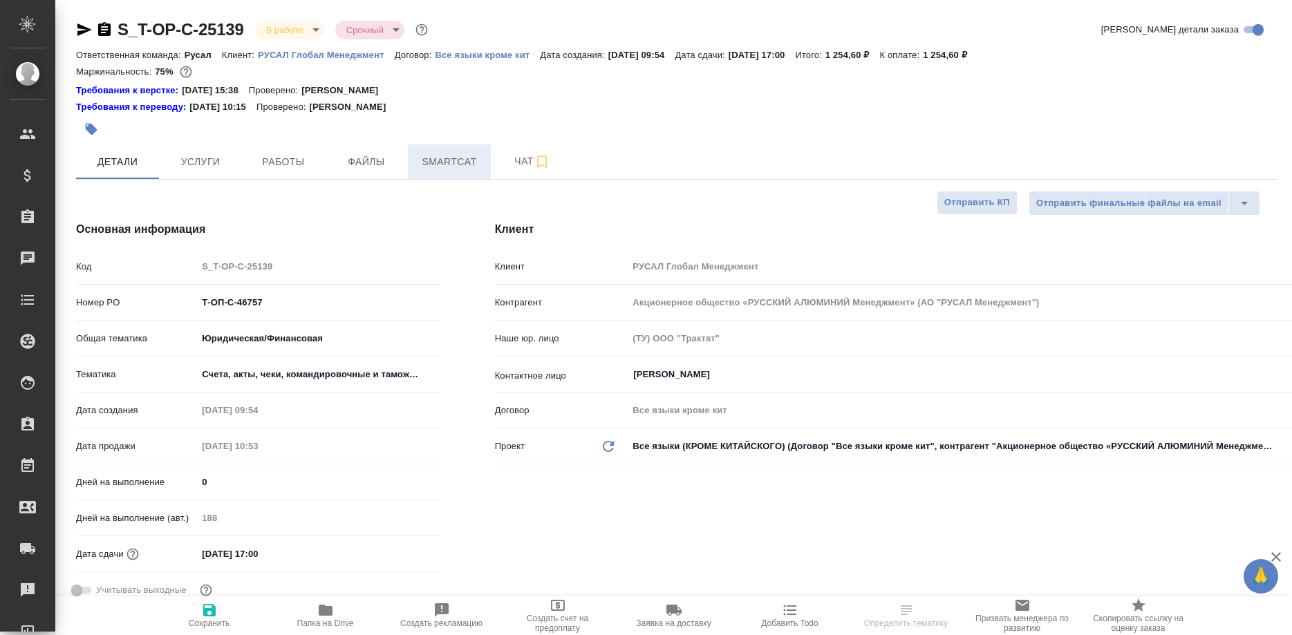
type textarea "x"
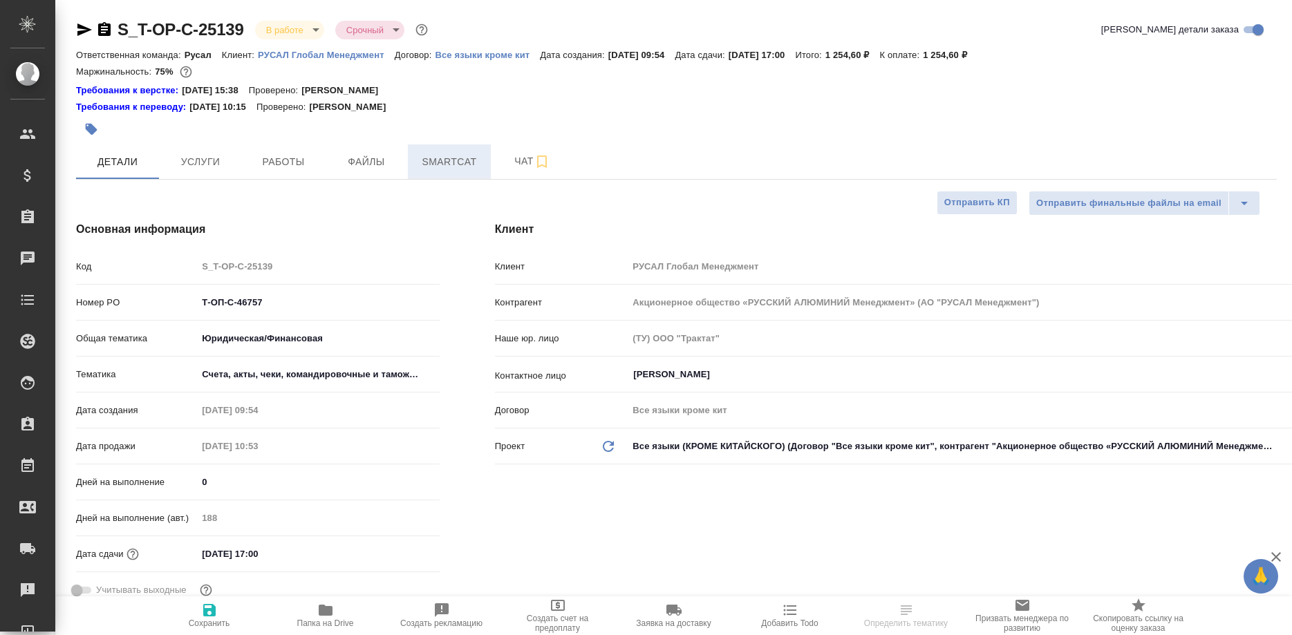
type textarea "x"
click at [444, 161] on span "Smartcat" at bounding box center [449, 161] width 66 height 17
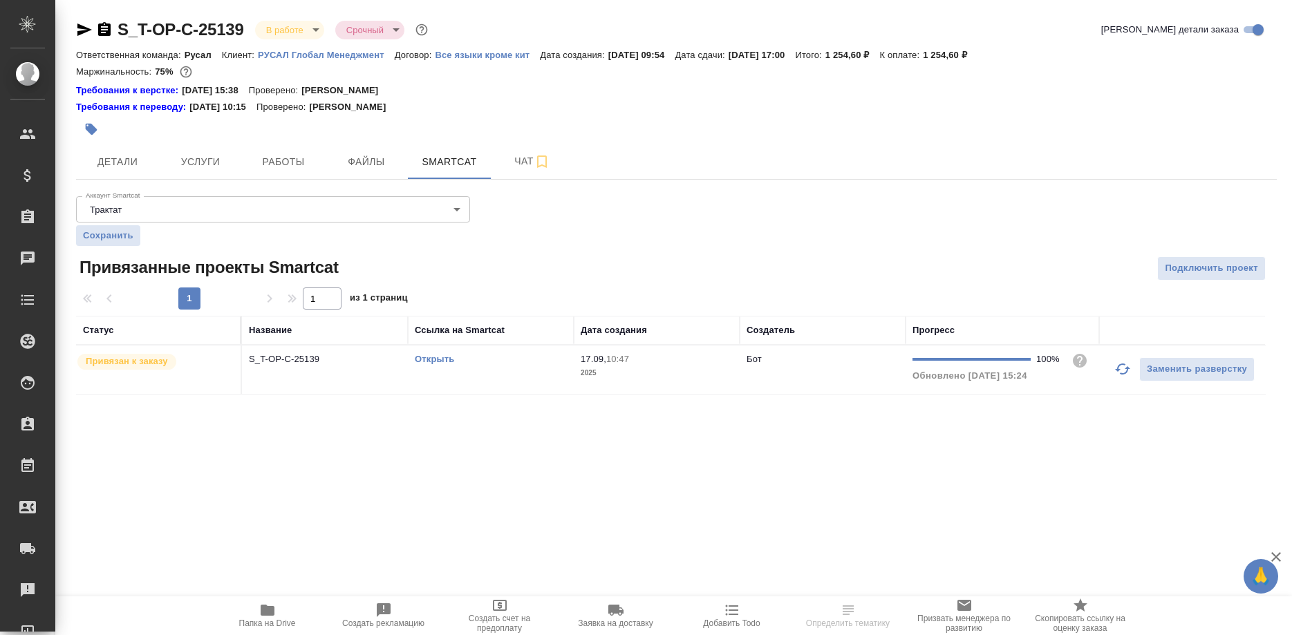
click at [432, 357] on link "Открыть" at bounding box center [434, 359] width 39 height 10
click at [438, 360] on link "Открыть" at bounding box center [434, 359] width 39 height 10
